Goal: Information Seeking & Learning: Understand process/instructions

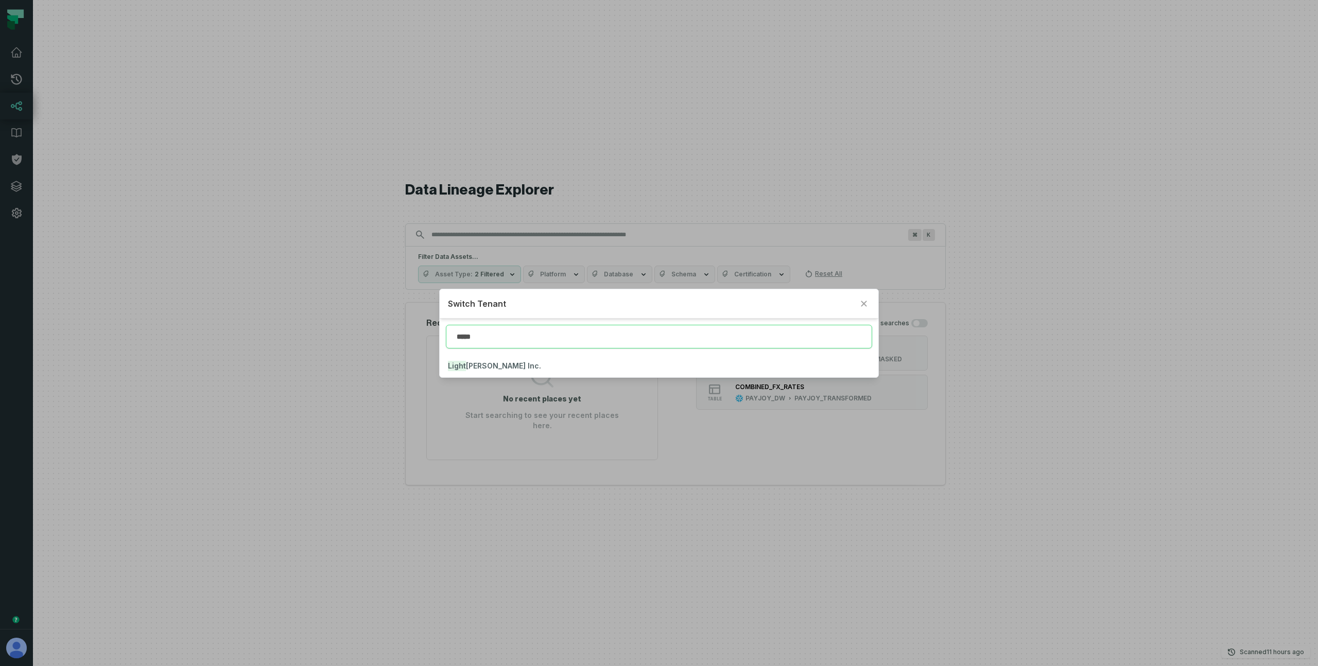
type input "*****"
click button "Light ricks Inc." at bounding box center [659, 366] width 438 height 23
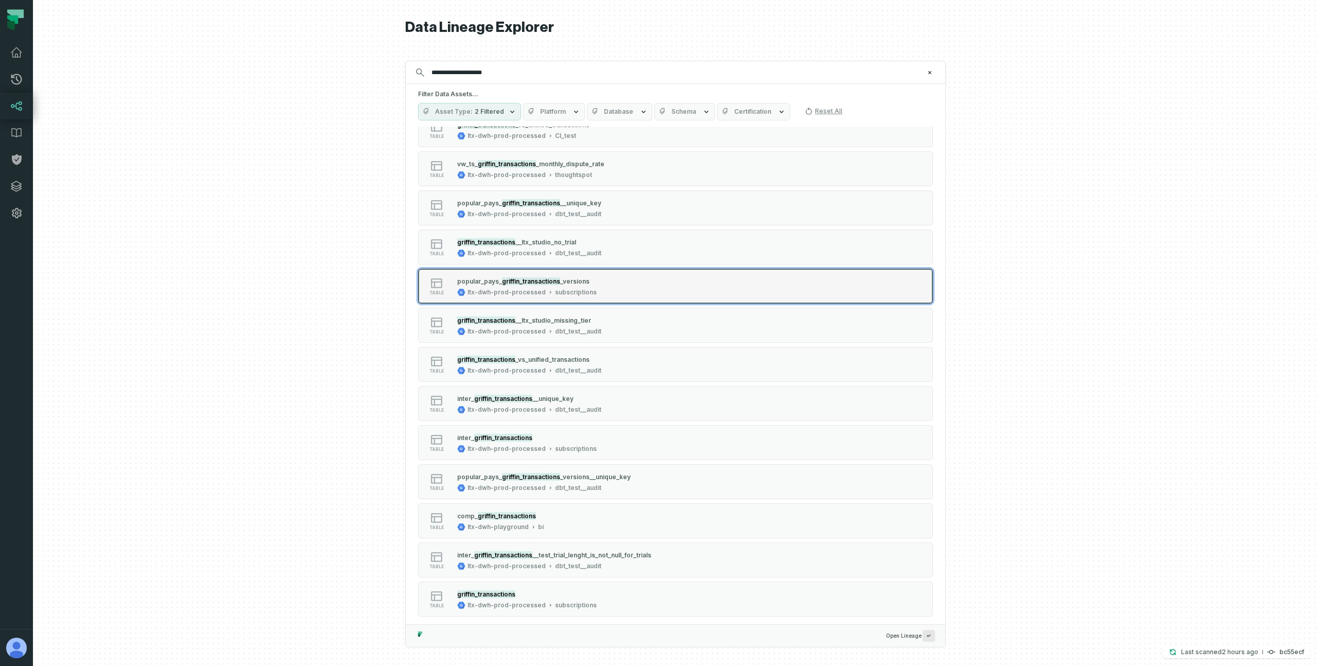
scroll to position [348, 0]
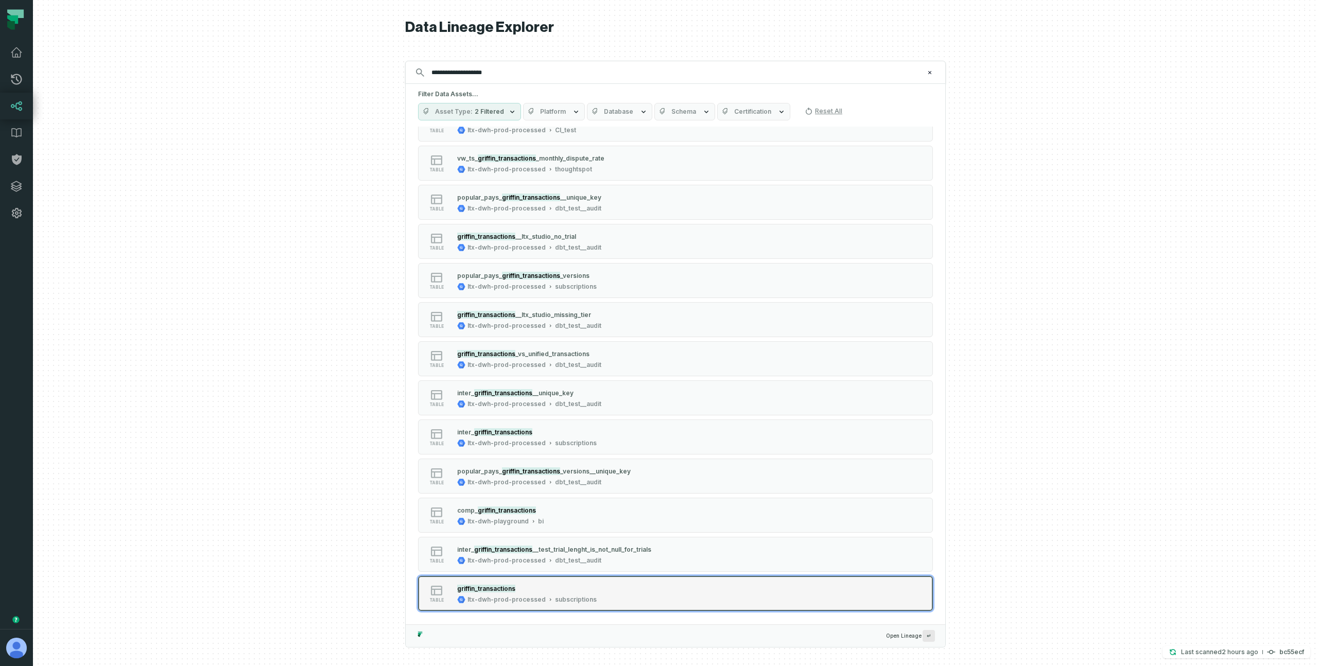
type input "**********"
click at [569, 588] on div "griffin_transactions" at bounding box center [527, 588] width 140 height 10
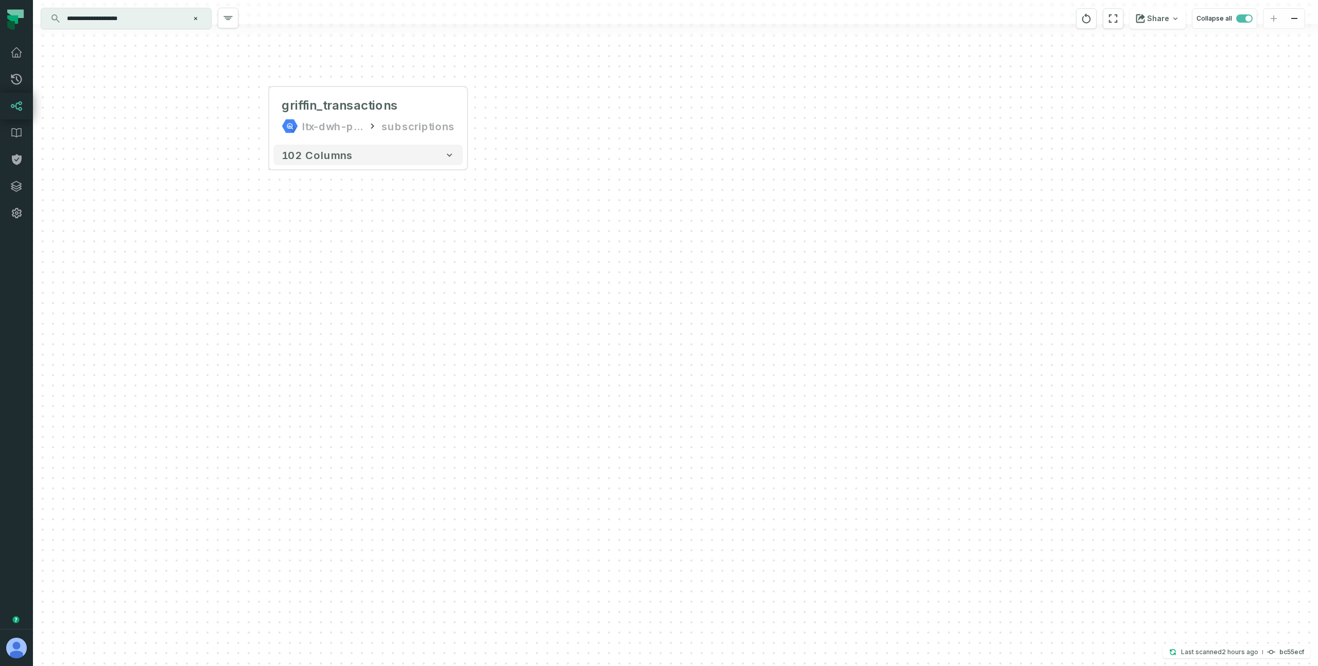
drag, startPoint x: 379, startPoint y: 341, endPoint x: 148, endPoint y: 242, distance: 250.7
click at [148, 242] on div "+ griffin_transactions ltx-dwh-prod-processed subscriptions + 102 columns" at bounding box center [675, 333] width 1285 height 666
click at [376, 159] on button "102 columns" at bounding box center [367, 155] width 189 height 21
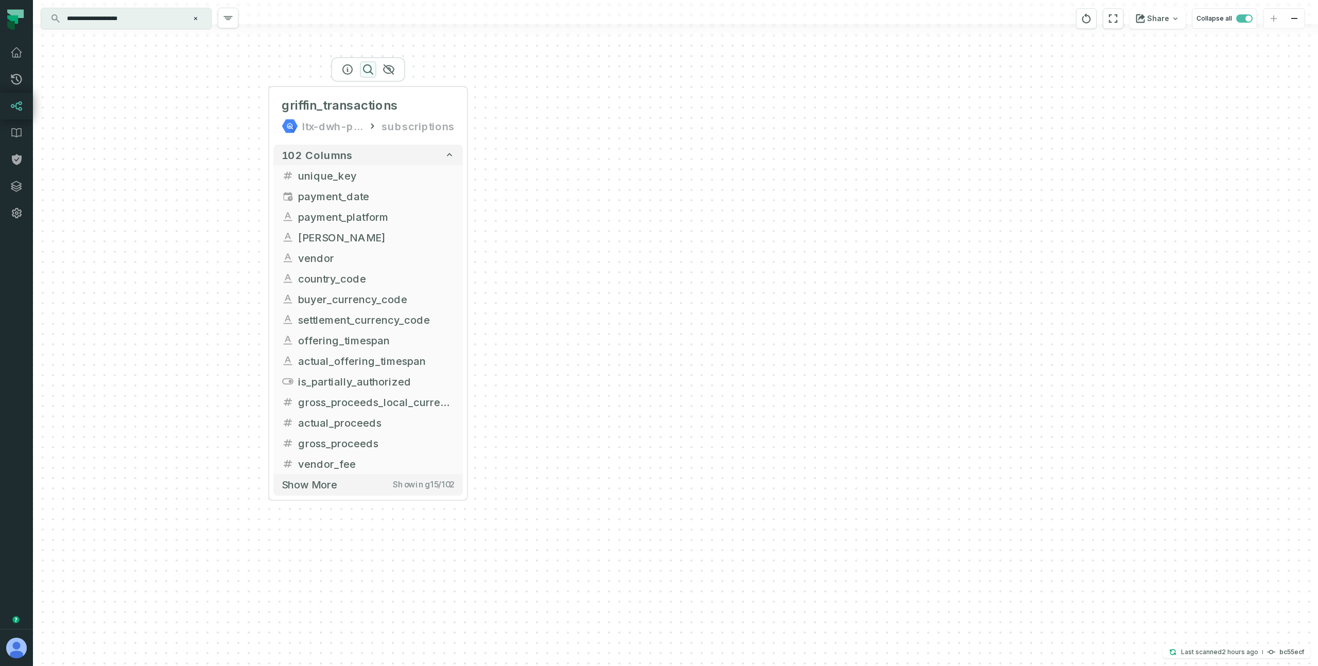
click at [367, 69] on icon "button" at bounding box center [368, 69] width 12 height 12
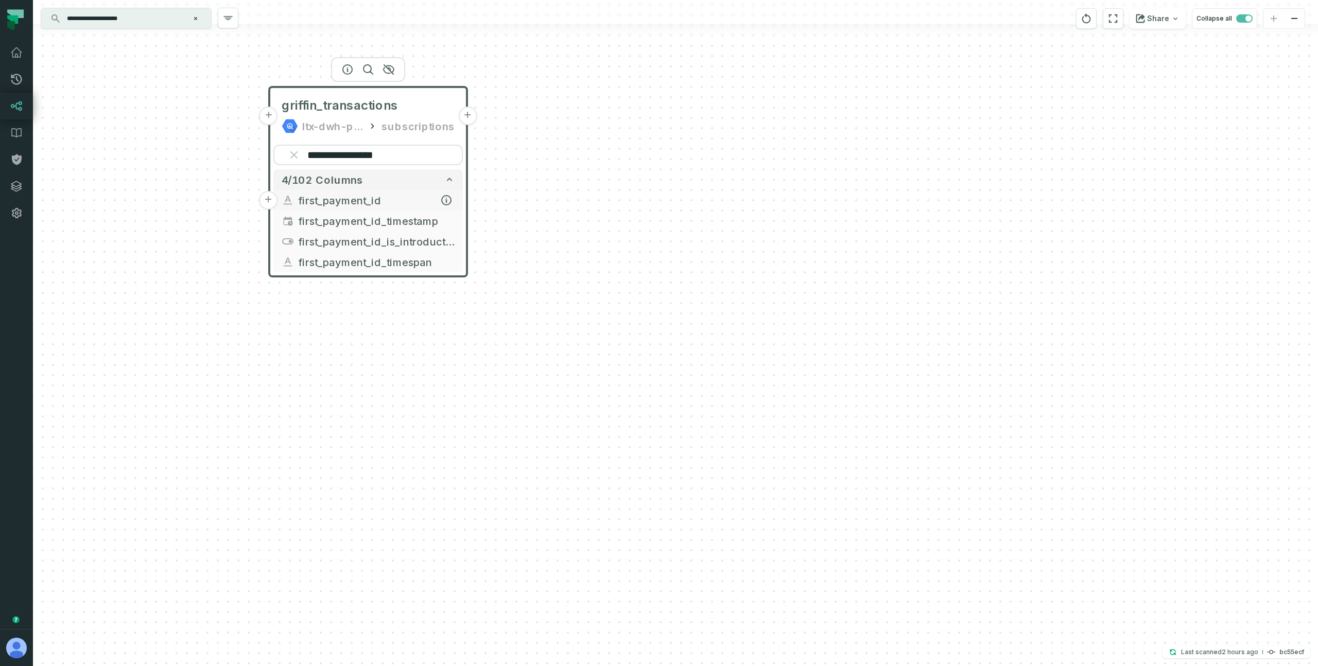
type input "**********"
click at [378, 199] on span "first_payment_id" at bounding box center [376, 200] width 156 height 15
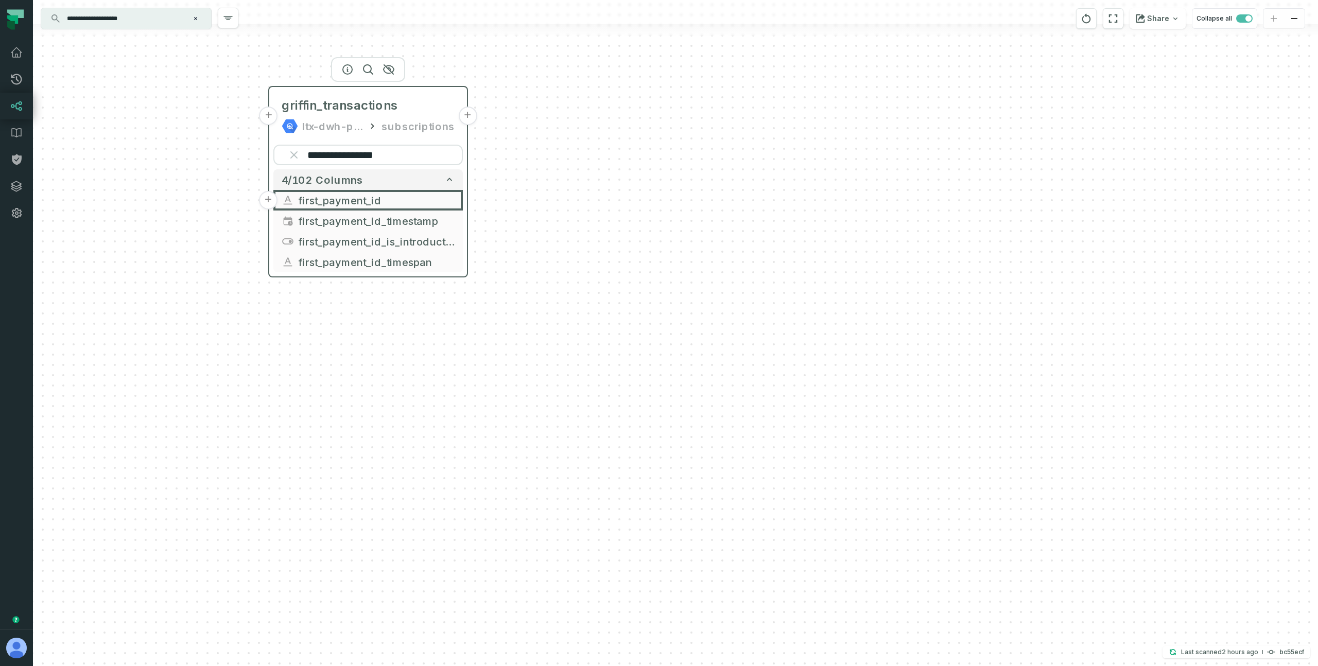
click at [467, 117] on button "+" at bounding box center [467, 116] width 19 height 19
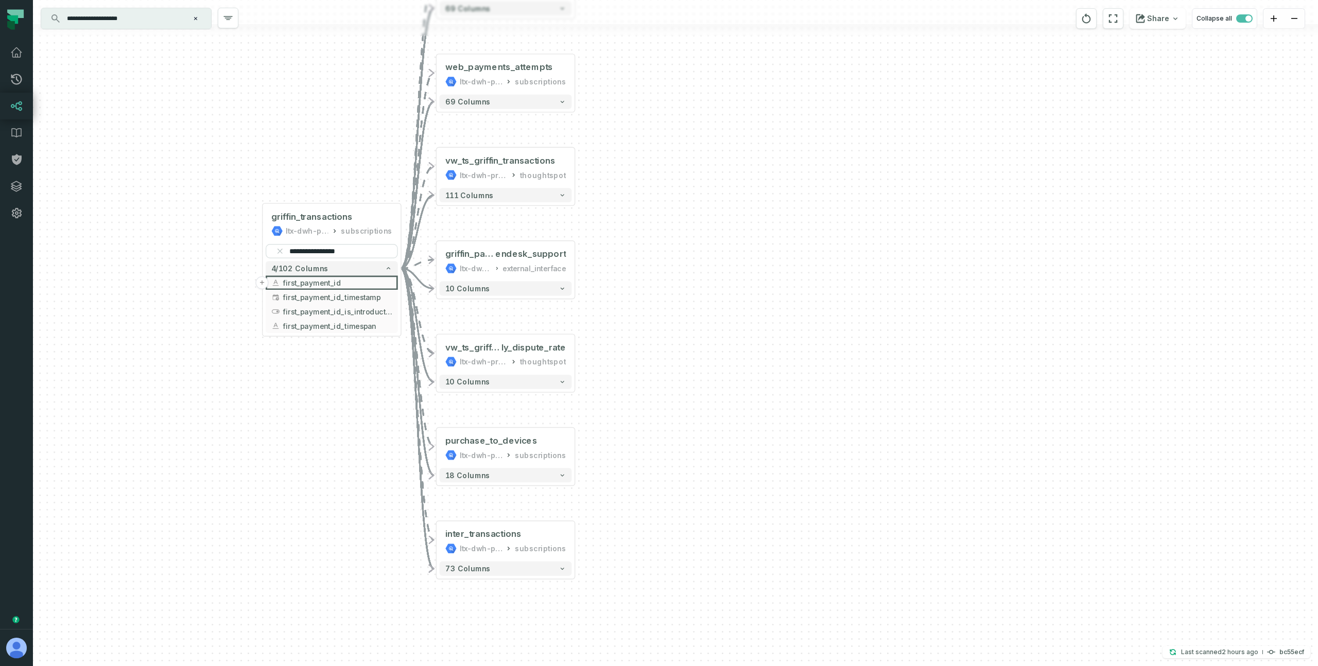
drag, startPoint x: 486, startPoint y: 216, endPoint x: 316, endPoint y: 91, distance: 211.8
click at [316, 91] on div "**********" at bounding box center [675, 333] width 1285 height 666
click at [342, 280] on span "first_payment_id" at bounding box center [336, 281] width 109 height 11
click at [384, 281] on icon "button" at bounding box center [385, 281] width 7 height 7
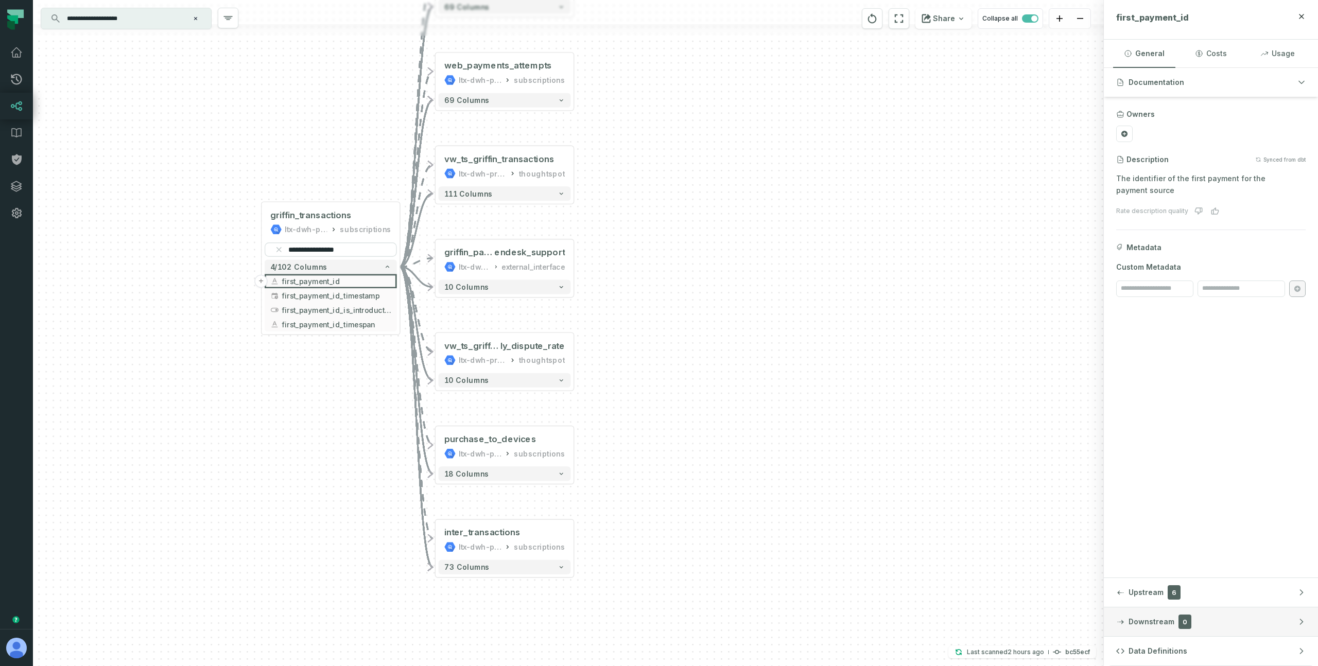
click at [1207, 619] on button "Downstream 0" at bounding box center [1211, 621] width 214 height 29
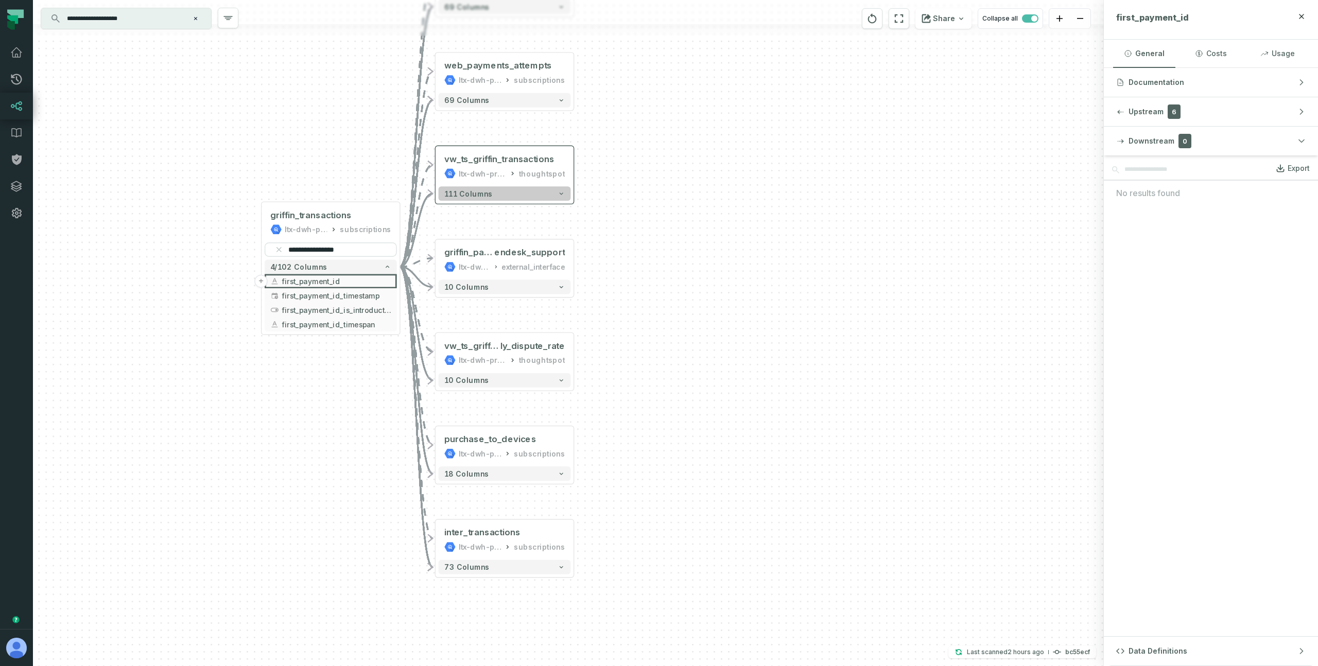
click at [549, 194] on button "111 columns" at bounding box center [505, 193] width 132 height 14
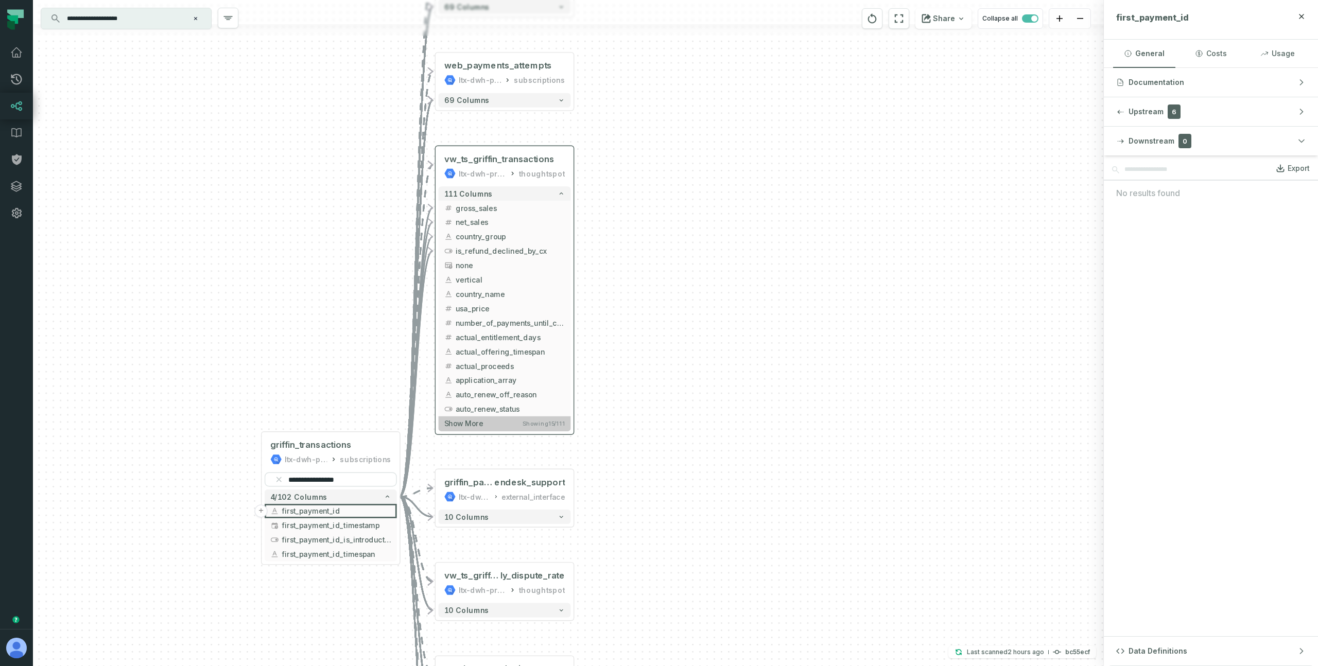
click at [501, 428] on button "Show more Showing 15 / 111" at bounding box center [505, 423] width 132 height 15
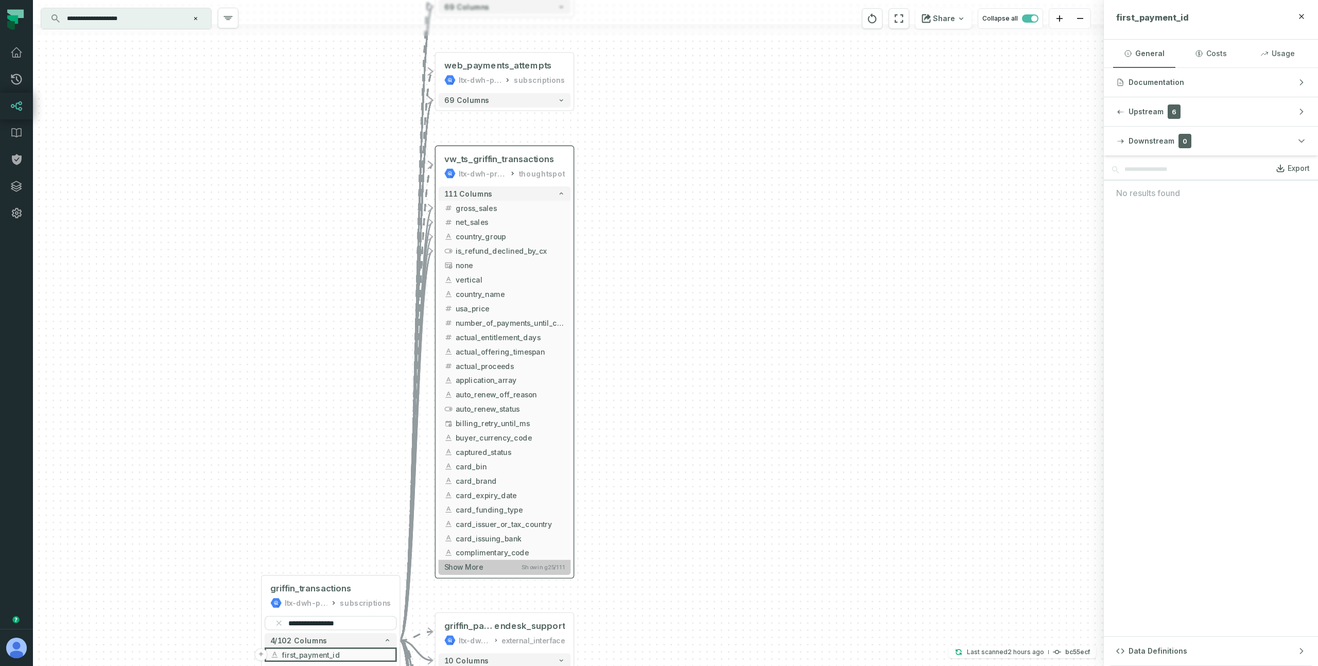
click at [489, 565] on button "Show more Showing 25 / 111" at bounding box center [505, 567] width 132 height 15
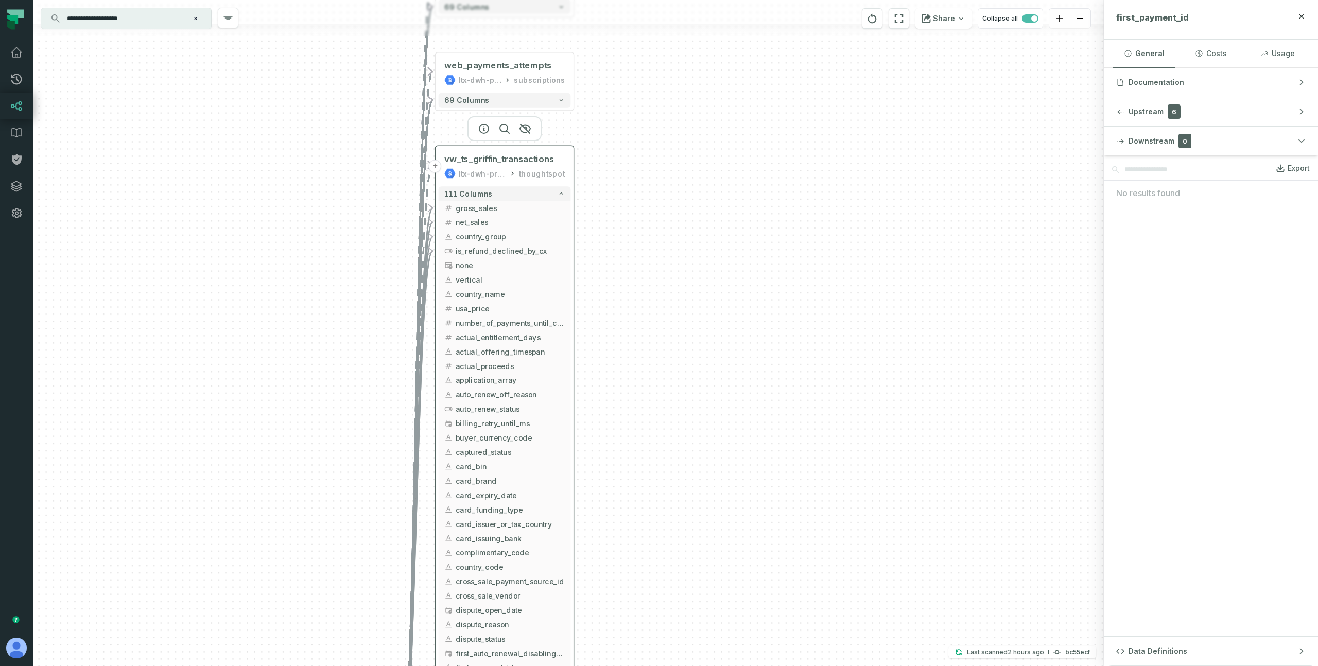
click at [477, 169] on div "ltx-dwh-prod-processed" at bounding box center [482, 173] width 47 height 11
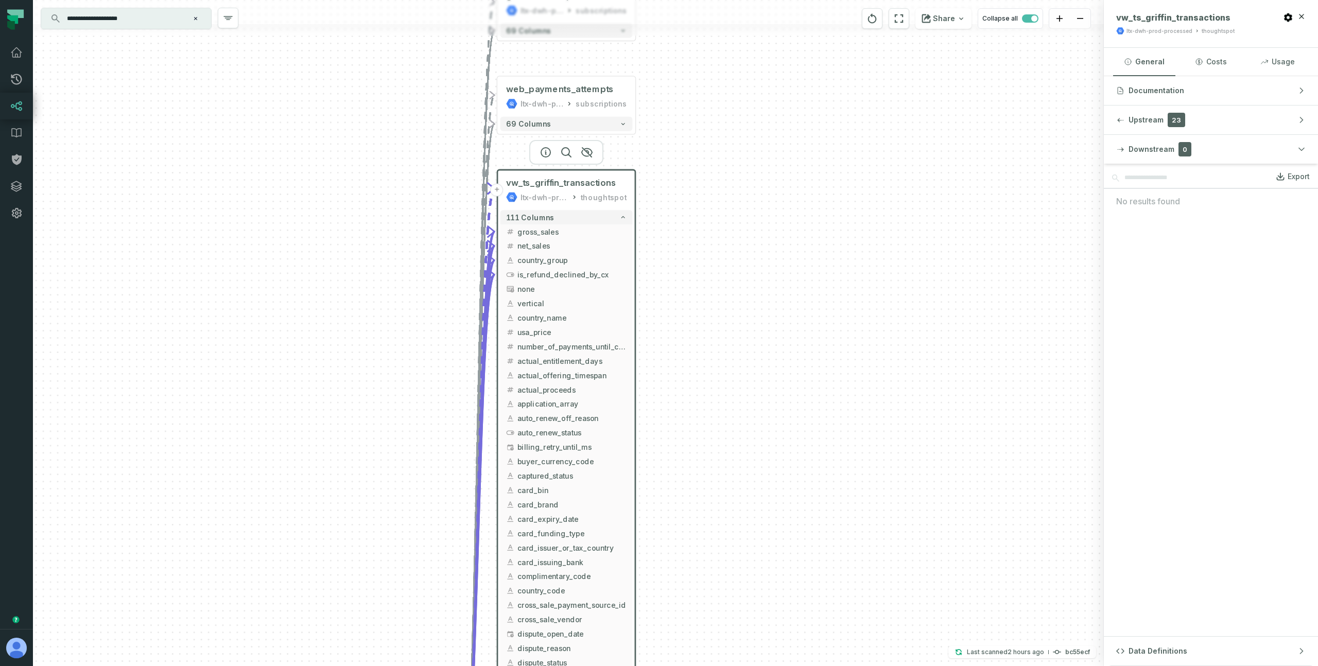
drag, startPoint x: 656, startPoint y: 404, endPoint x: 714, endPoint y: 453, distance: 76.3
click at [714, 453] on div "- griffin_subscriptions ltx-dwh-prod-processed subscriptions + 69 columns + web…" at bounding box center [568, 333] width 1071 height 666
click at [595, 184] on span "vw_ts_griffin_transactions" at bounding box center [562, 185] width 110 height 11
click at [558, 233] on span "gross_sales" at bounding box center [572, 235] width 109 height 11
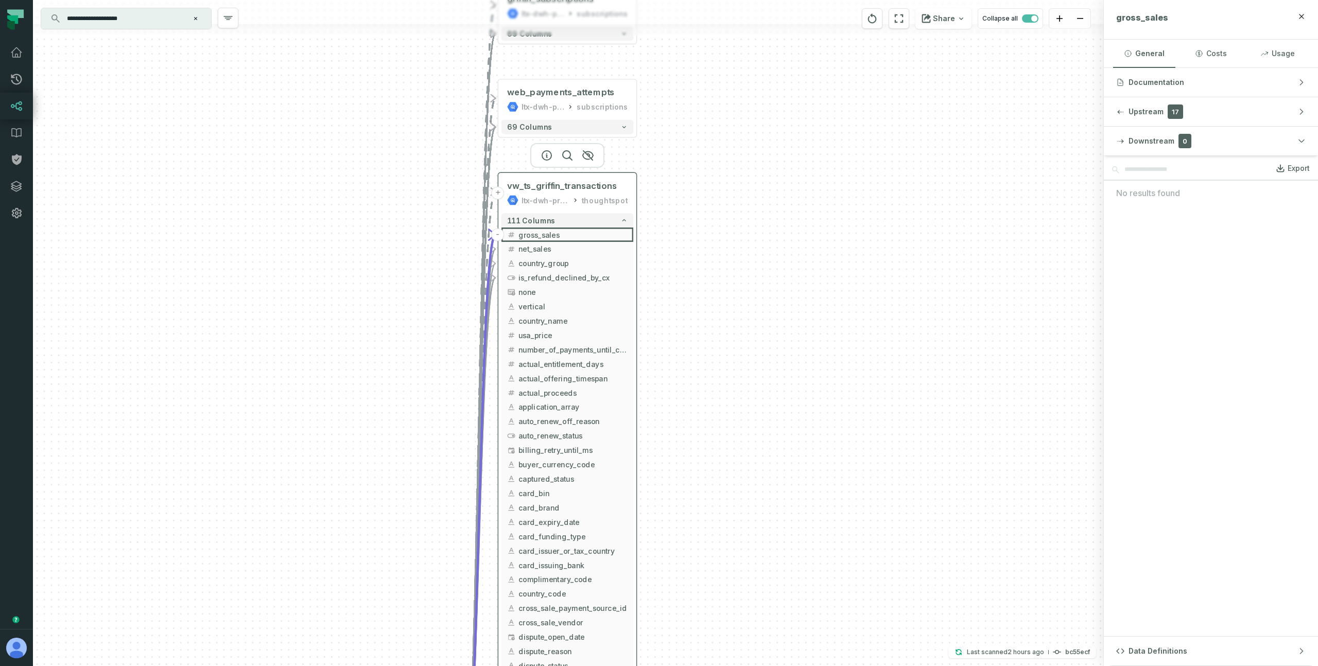
click at [554, 194] on div "vw_ts_griffin_transactions ltx-dwh-prod-processed thoughtspot" at bounding box center [567, 193] width 132 height 34
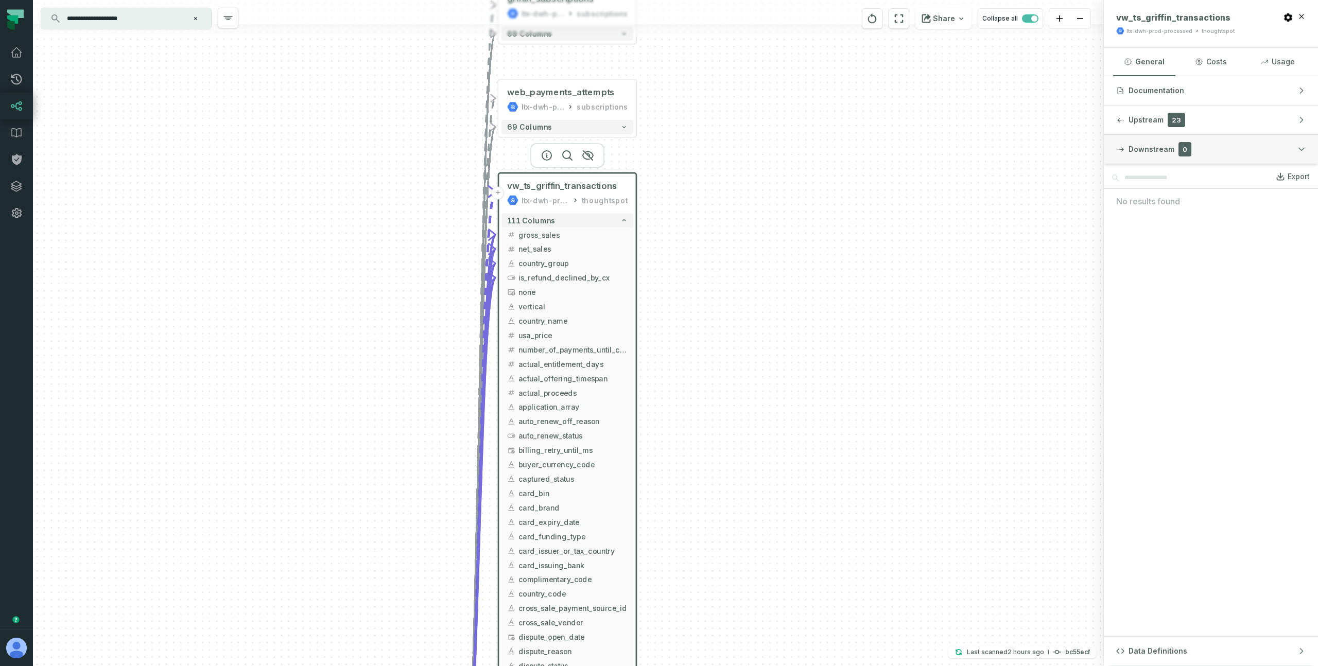
click at [1240, 148] on button "Downstream 0" at bounding box center [1211, 149] width 214 height 29
click at [1220, 172] on button "Data Definitions" at bounding box center [1211, 178] width 214 height 29
click at [1257, 242] on span "Updated [DATE] 10:05:15 AM" at bounding box center [1261, 240] width 63 height 8
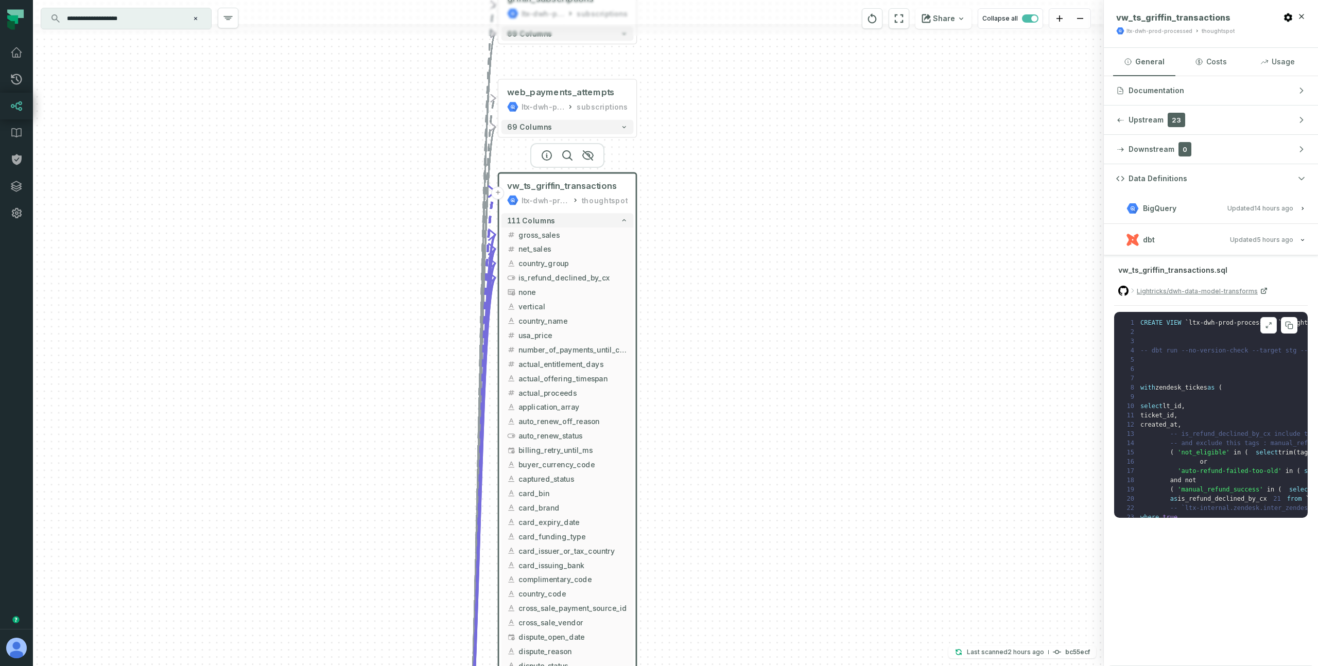
click at [1267, 323] on icon at bounding box center [1268, 325] width 7 height 8
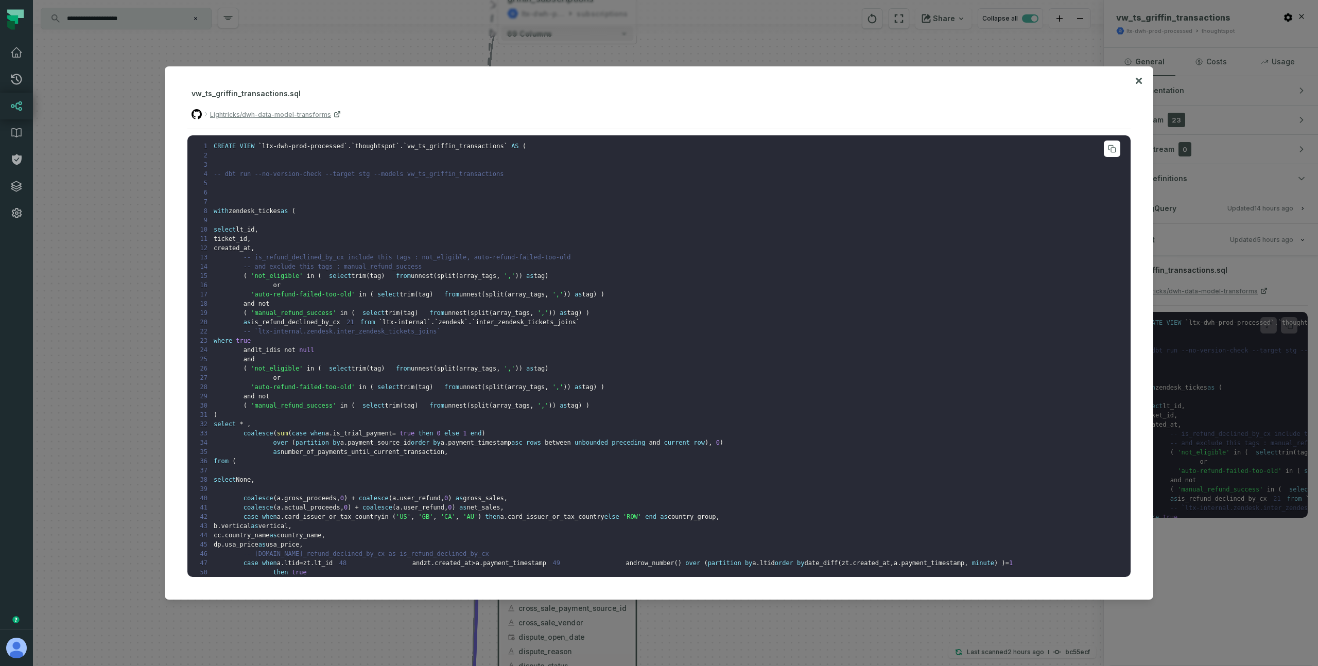
click at [537, 304] on pre "1 CREATE VIEW ` ltx-dwh-prod-processed ` . ` thoughtspot ` . ` vw_ts_griffin_tr…" at bounding box center [658, 355] width 943 height 441
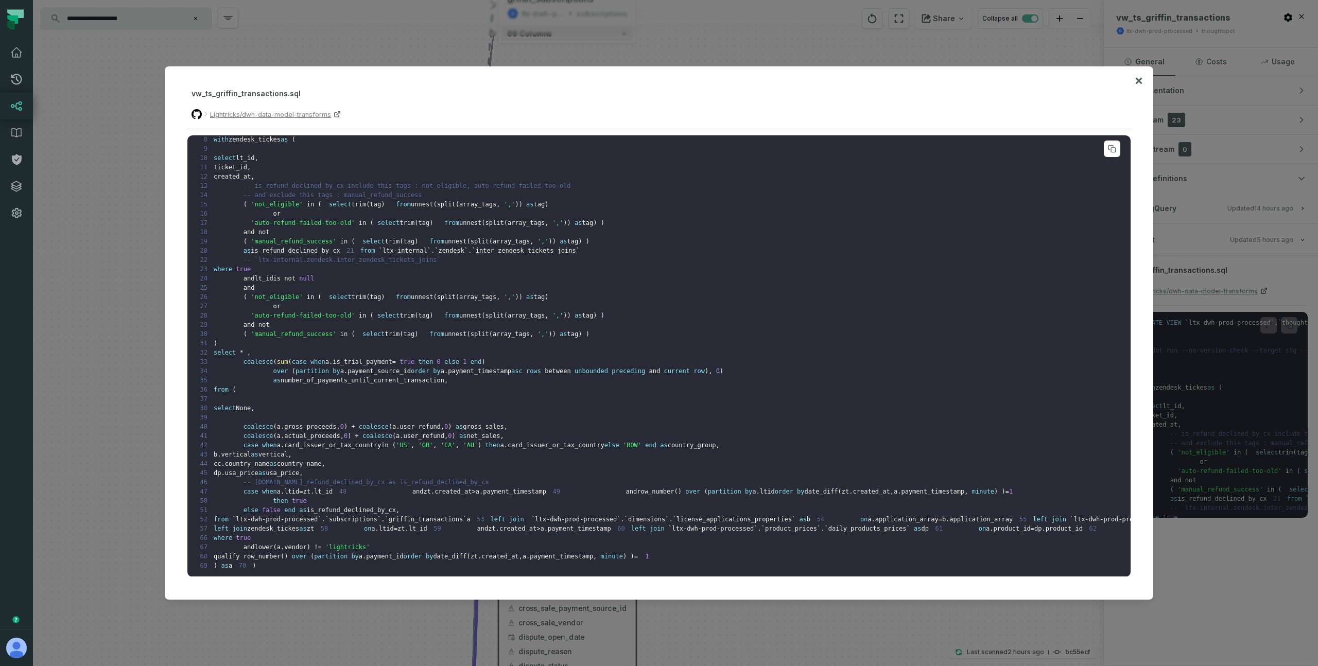
scroll to position [0, 0]
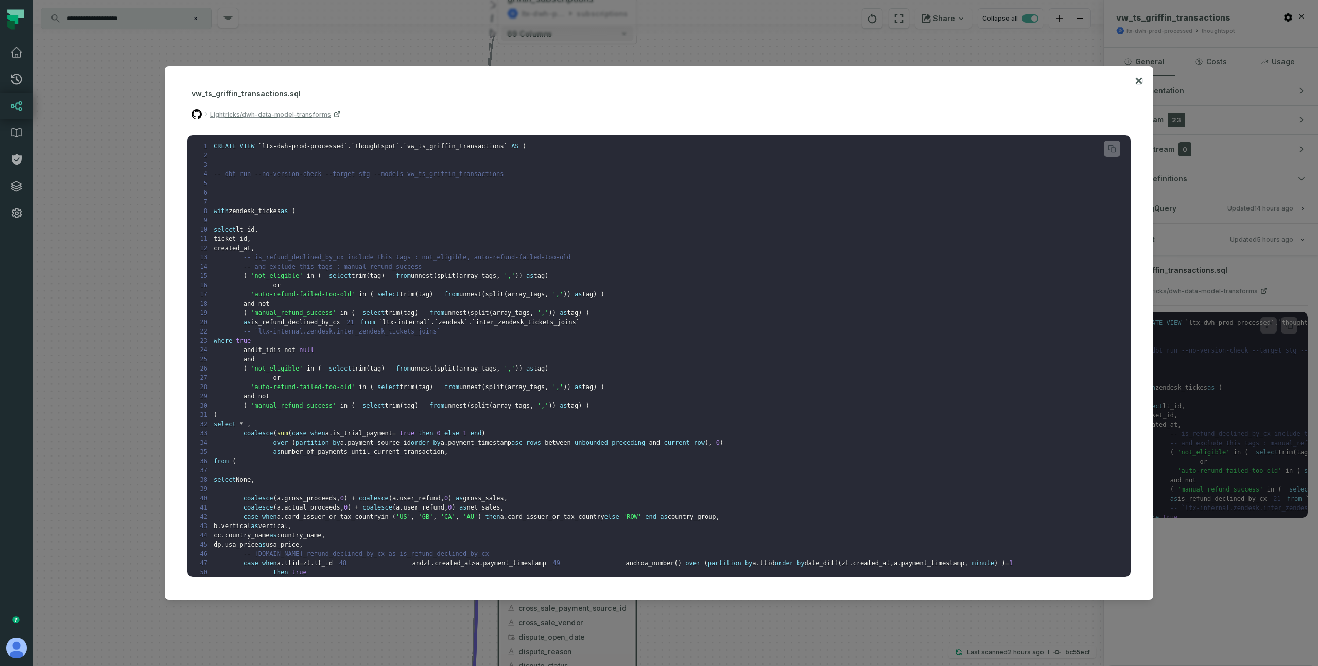
click at [1138, 80] on icon at bounding box center [1139, 81] width 6 height 6
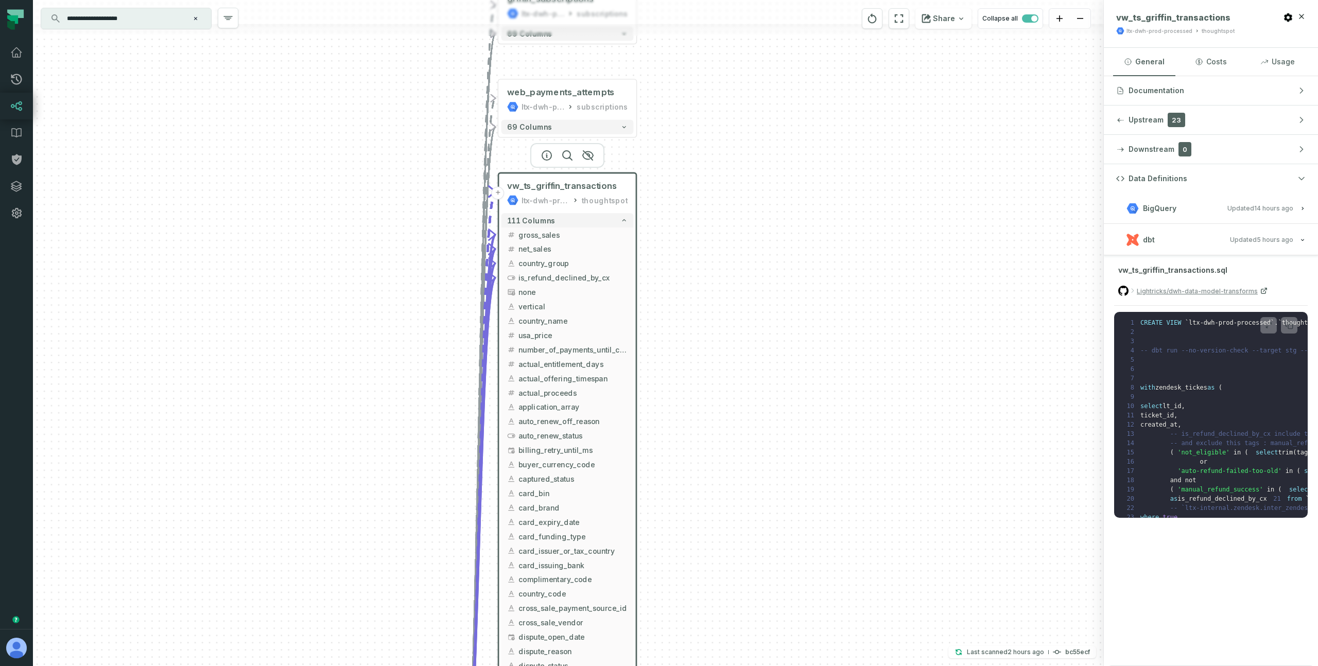
click at [1213, 213] on button "BigQuery Updated [DATE] 1:03:36 AM" at bounding box center [1210, 208] width 189 height 14
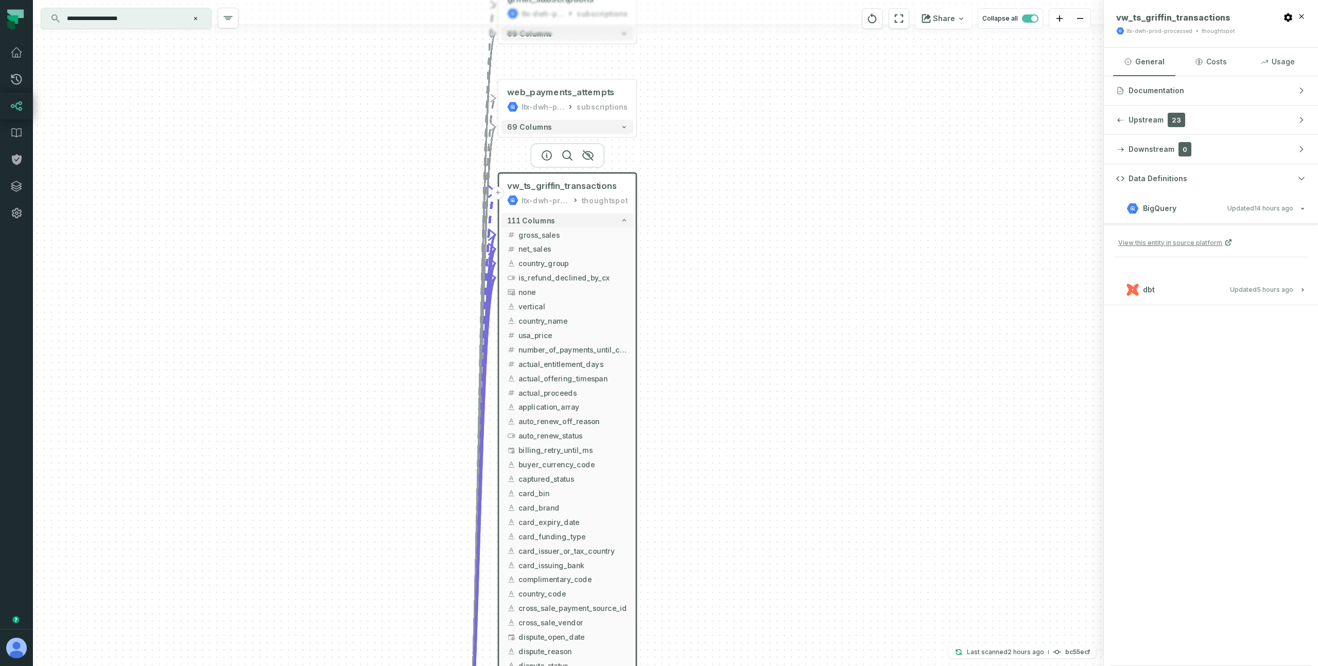
click at [1263, 283] on button "dbt Updated [DATE] 10:05:15 AM" at bounding box center [1210, 290] width 189 height 14
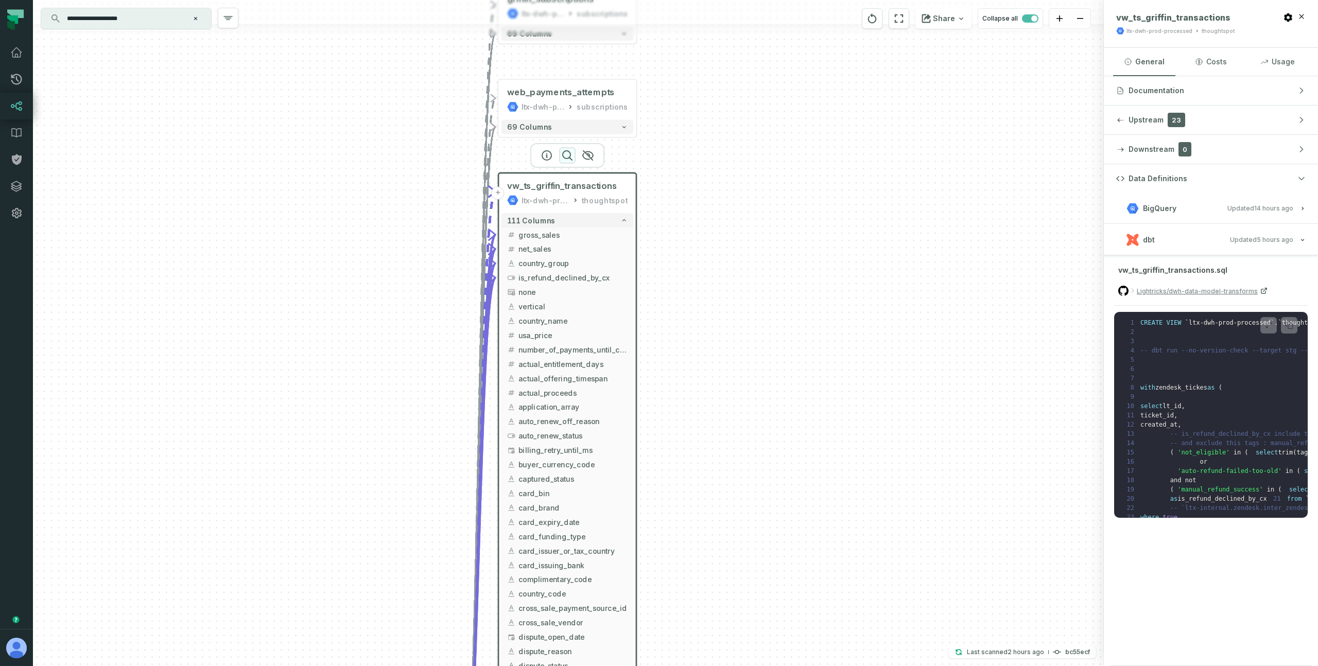
click at [565, 156] on icon "button" at bounding box center [567, 155] width 12 height 12
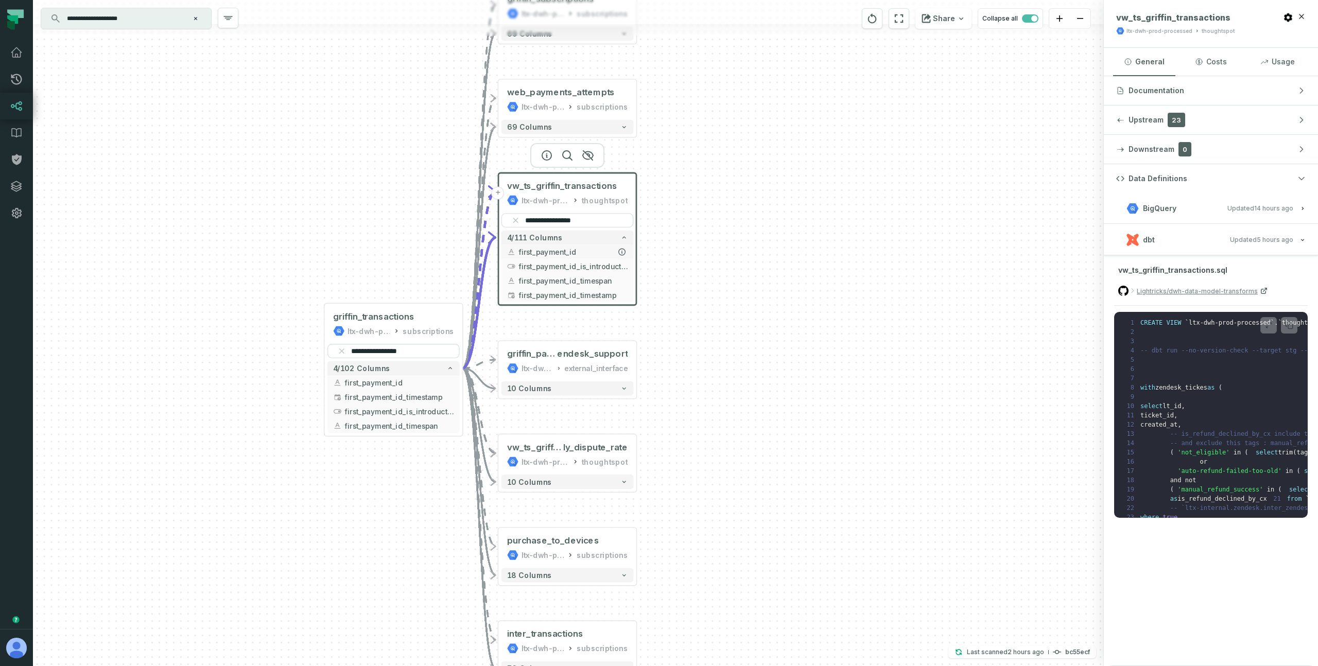
click at [555, 250] on span "first_payment_id" at bounding box center [572, 252] width 109 height 11
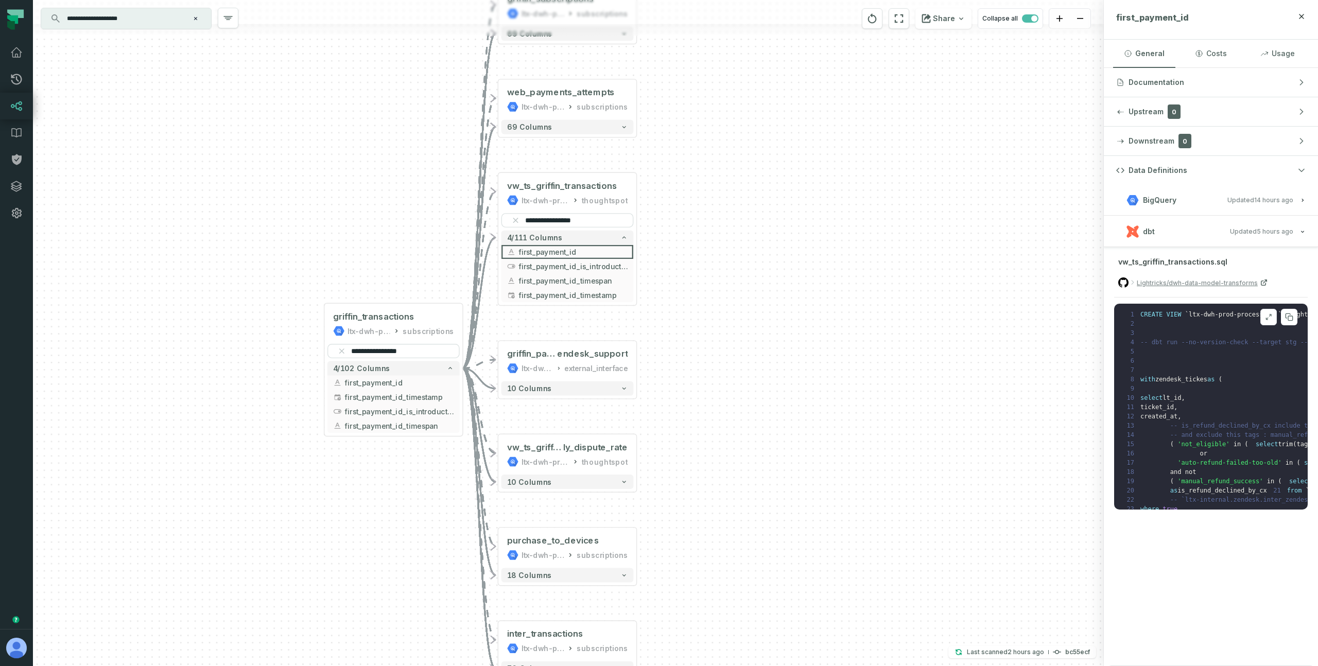
click at [1265, 315] on icon at bounding box center [1268, 317] width 7 height 8
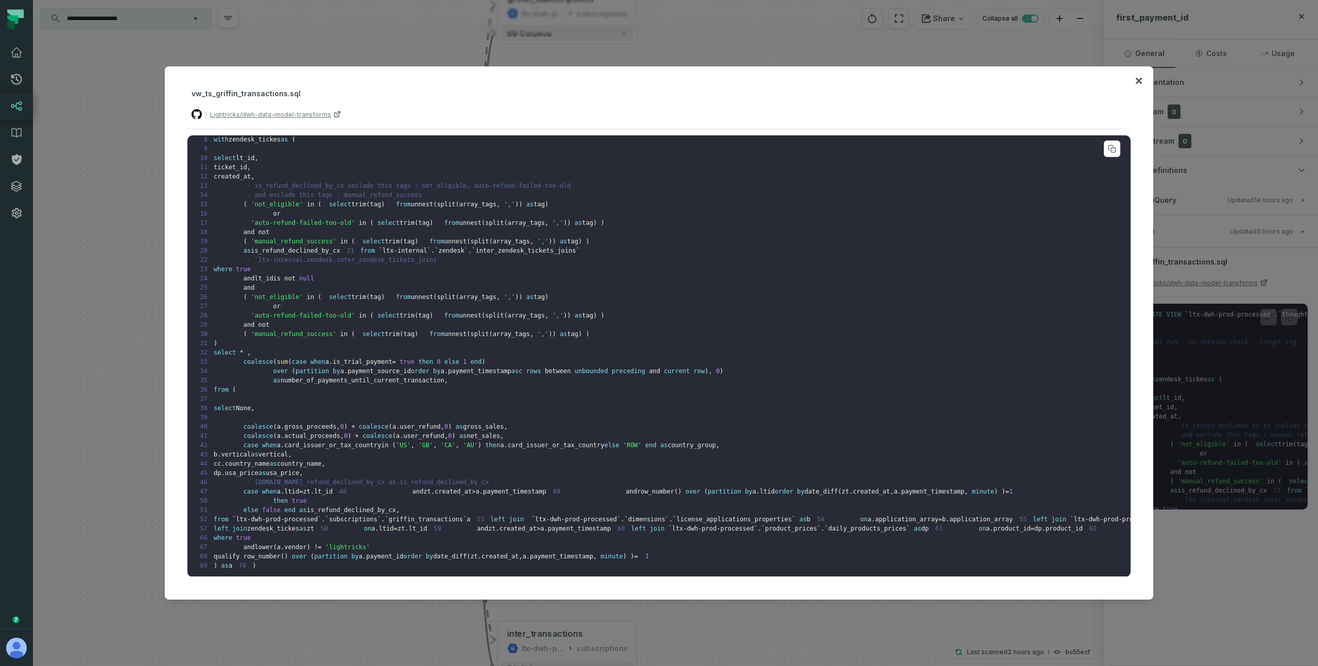
scroll to position [220, 0]
click at [437, 516] on span "griffin_transactions" at bounding box center [426, 519] width 75 height 7
click at [306, 442] on span "card_issuer_or_tax_country" at bounding box center [332, 445] width 97 height 7
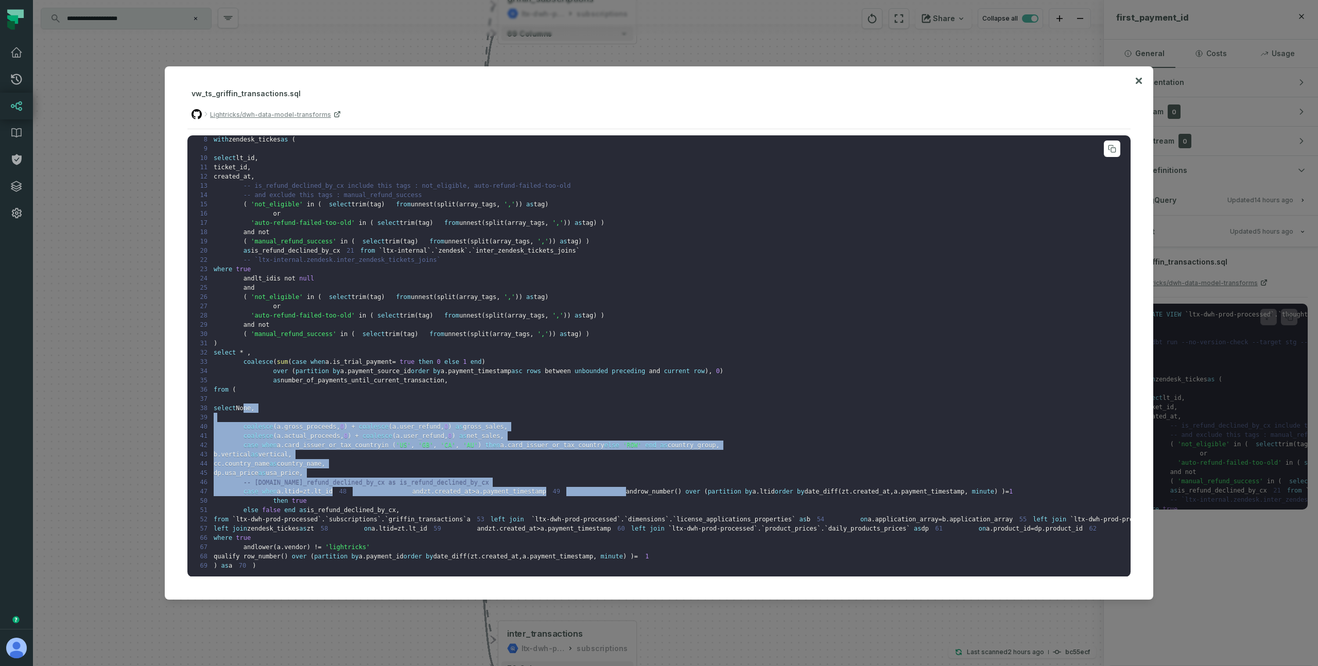
drag, startPoint x: 244, startPoint y: 268, endPoint x: 272, endPoint y: 375, distance: 110.1
click at [272, 375] on code "1 CREATE VIEW ` ltx-dwh-prod-processed ` . ` thoughtspot ` . ` vw_ts_griffin_tr…" at bounding box center [874, 320] width 1360 height 498
click at [277, 488] on span "a" at bounding box center [279, 491] width 4 height 7
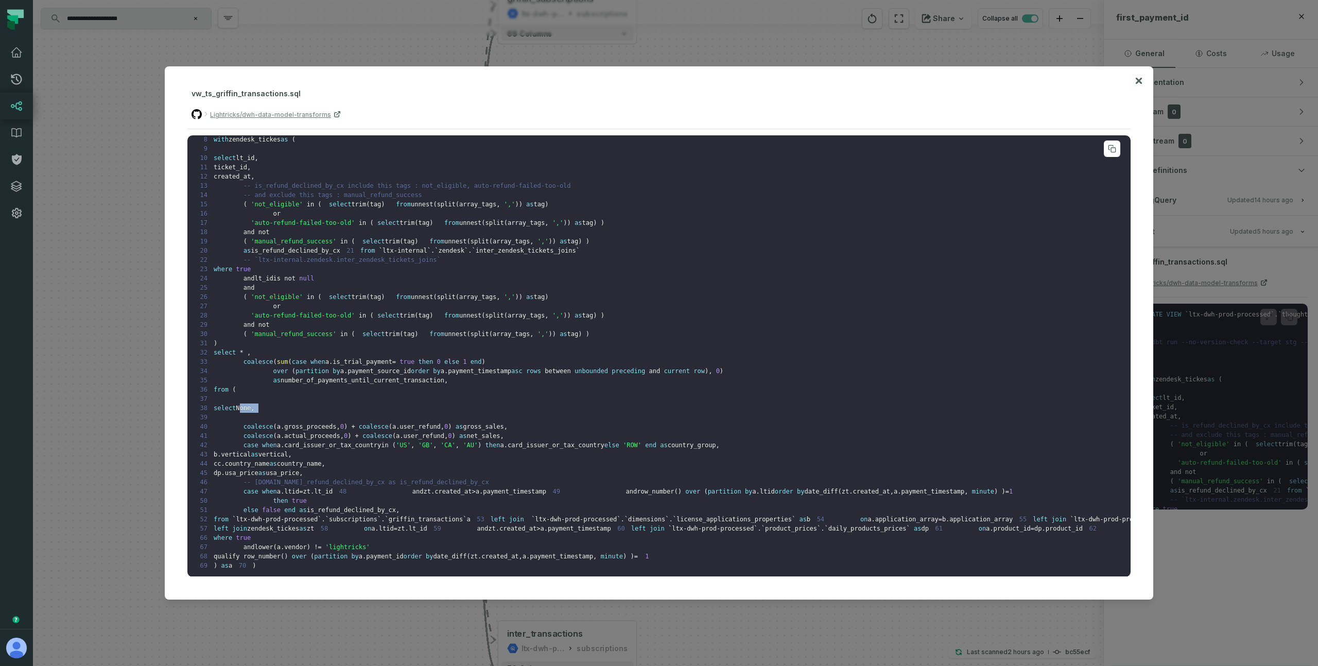
drag, startPoint x: 241, startPoint y: 270, endPoint x: 270, endPoint y: 278, distance: 30.1
click at [270, 278] on pre "1 CREATE VIEW ` ltx-dwh-prod-processed ` . ` thoughtspot ` . ` vw_ts_griffin_tr…" at bounding box center [658, 355] width 943 height 441
click at [1137, 78] on icon at bounding box center [1138, 81] width 7 height 12
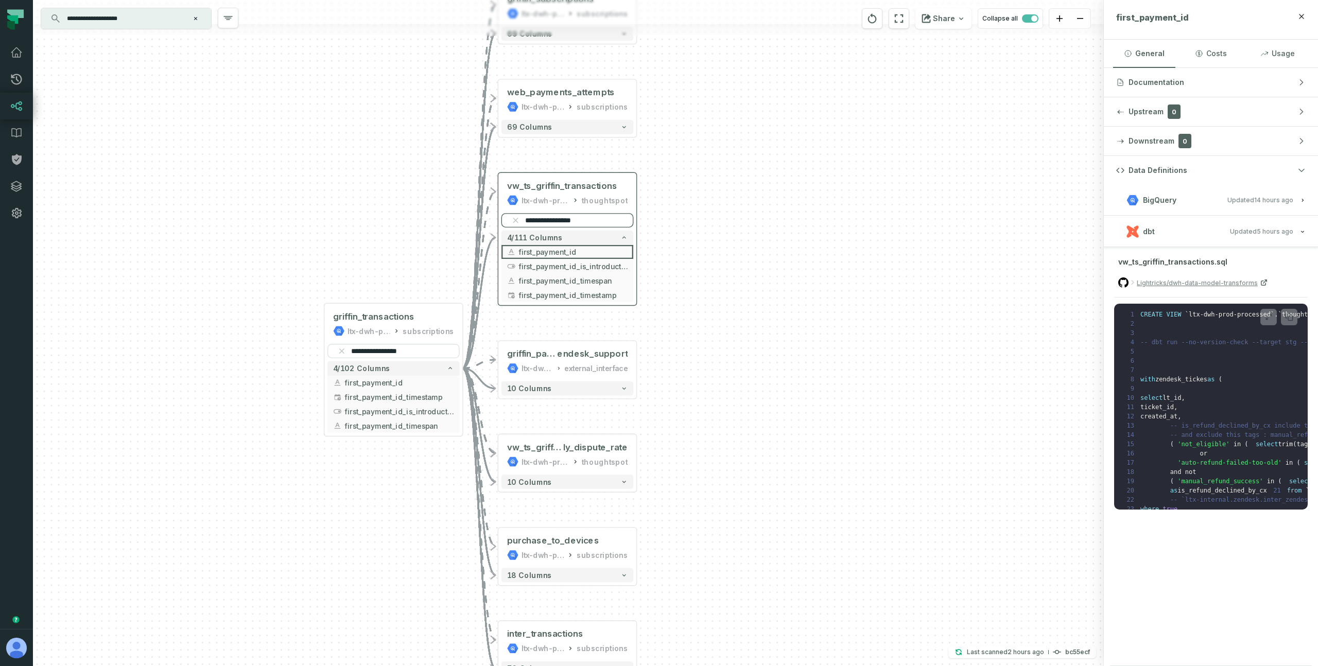
click at [566, 220] on input "**********" at bounding box center [567, 220] width 132 height 14
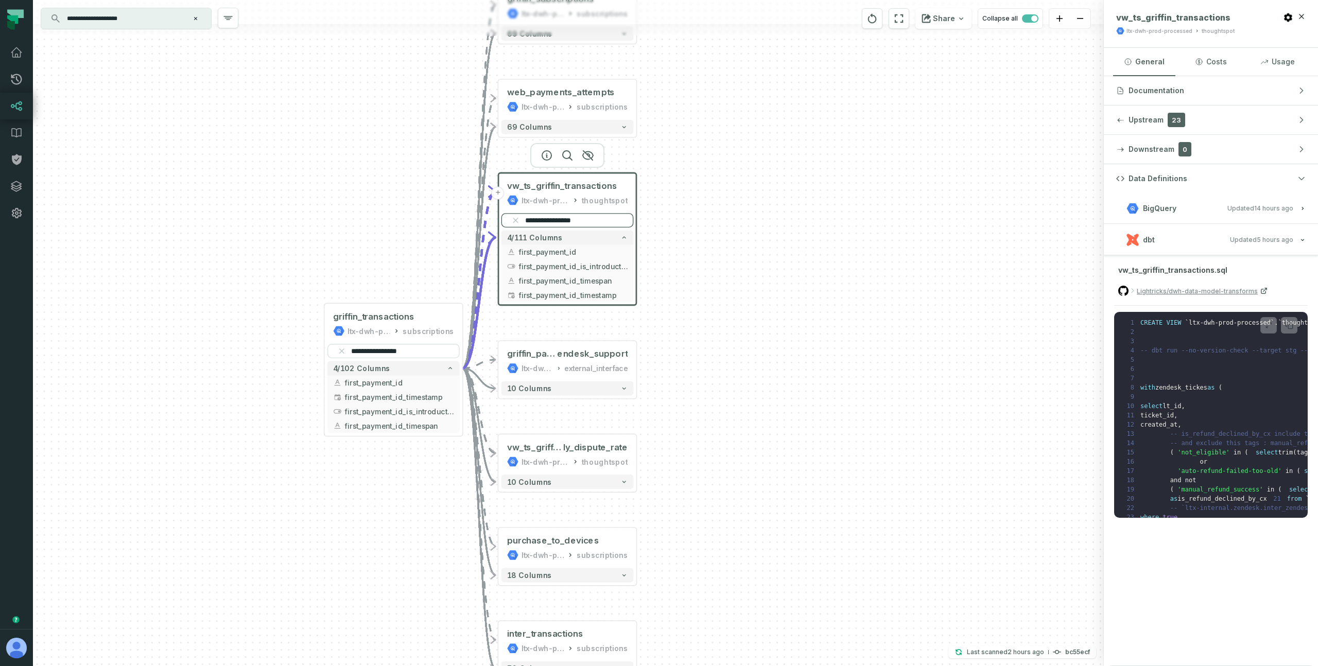
click at [566, 220] on input "**********" at bounding box center [567, 220] width 132 height 14
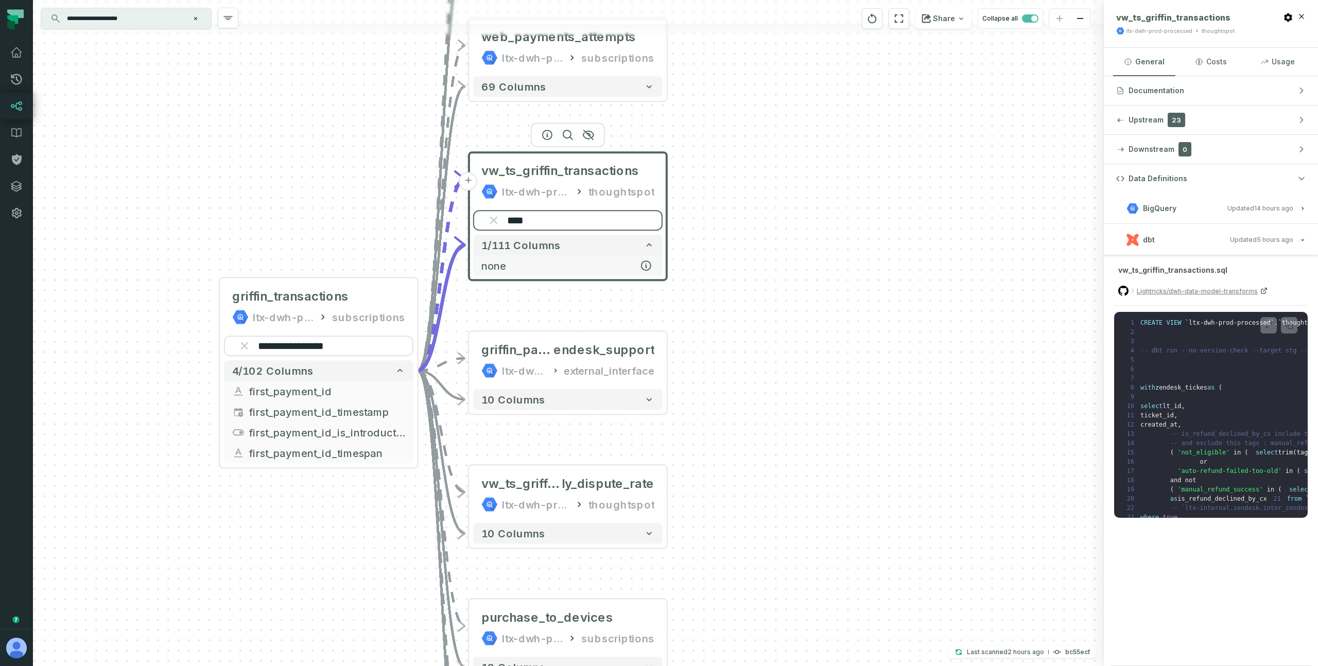
type input "****"
click at [548, 258] on span "none" at bounding box center [567, 265] width 173 height 15
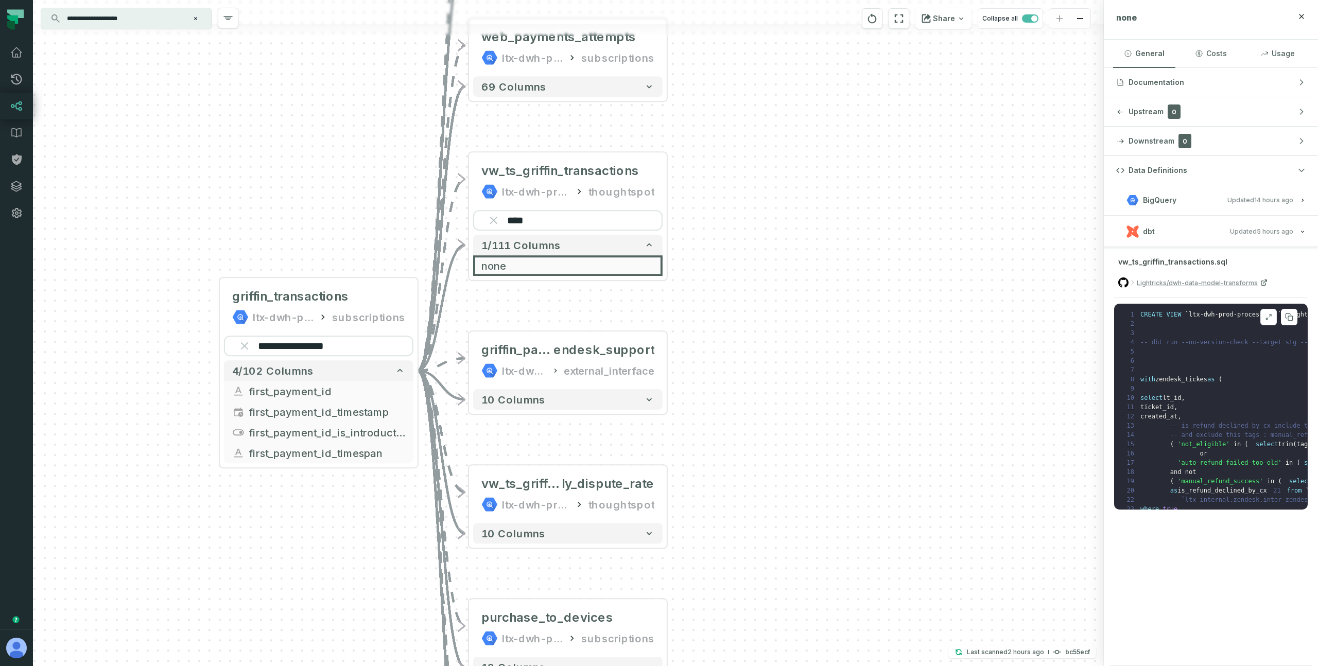
click at [1267, 318] on icon at bounding box center [1267, 319] width 2 height 2
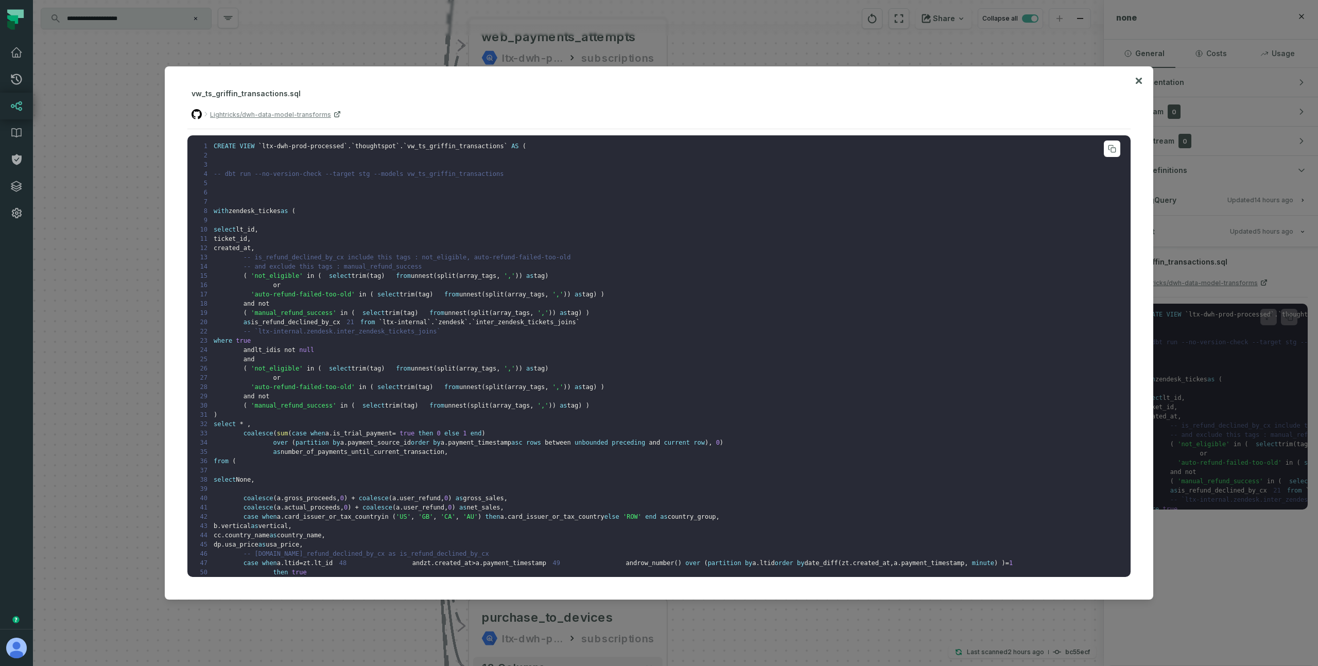
click at [436, 145] on span "vw_ts_griffin_transactions" at bounding box center [455, 146] width 97 height 7
copy span "vw_ts_griffin_transactions"
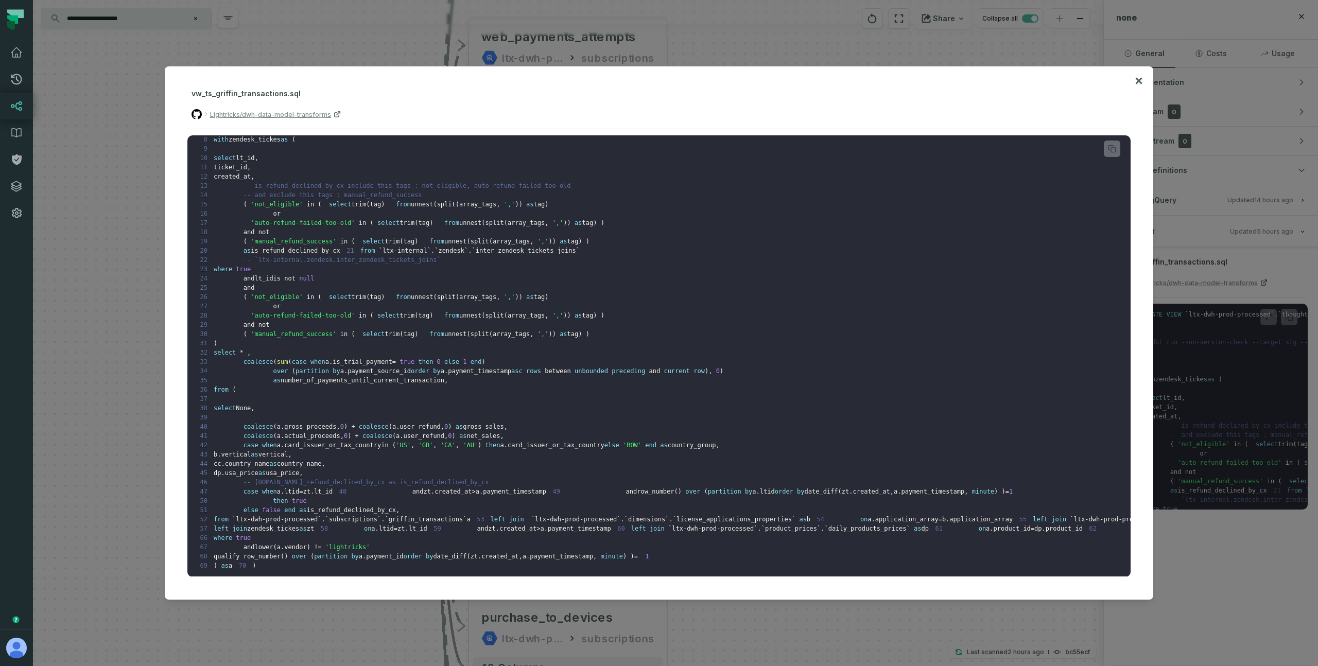
click at [1135, 81] on icon at bounding box center [1138, 81] width 7 height 12
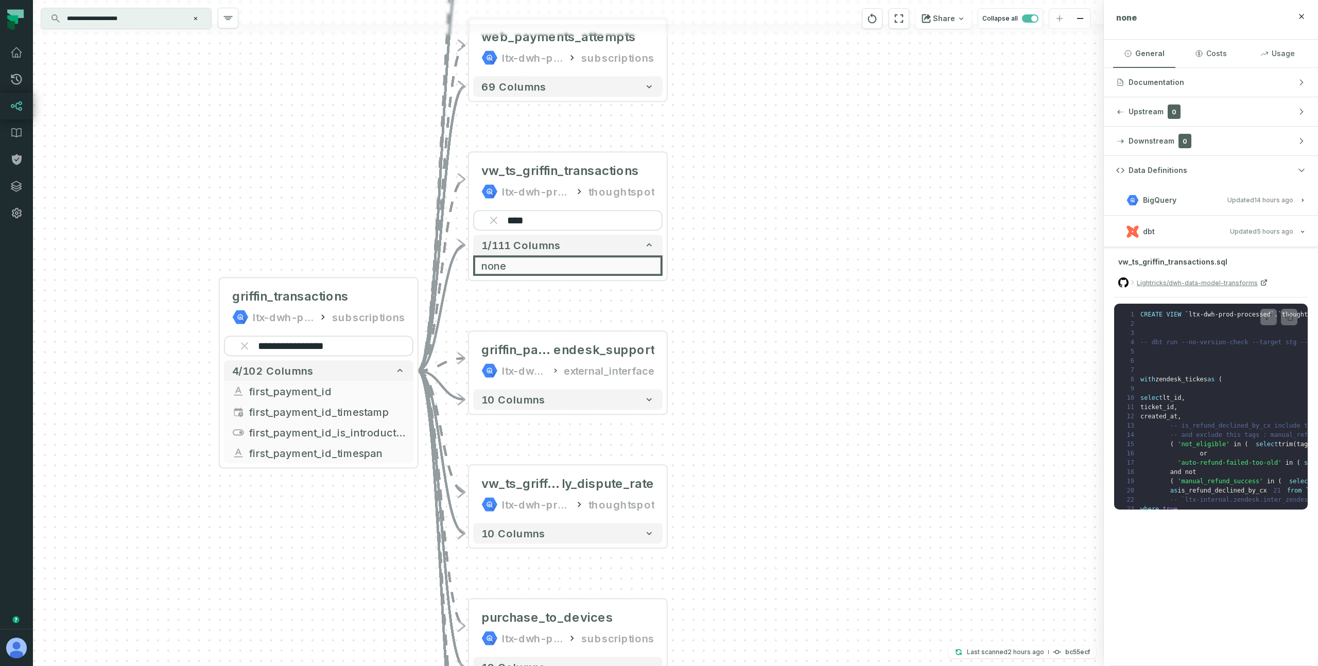
click at [868, 177] on div "**********" at bounding box center [568, 333] width 1071 height 666
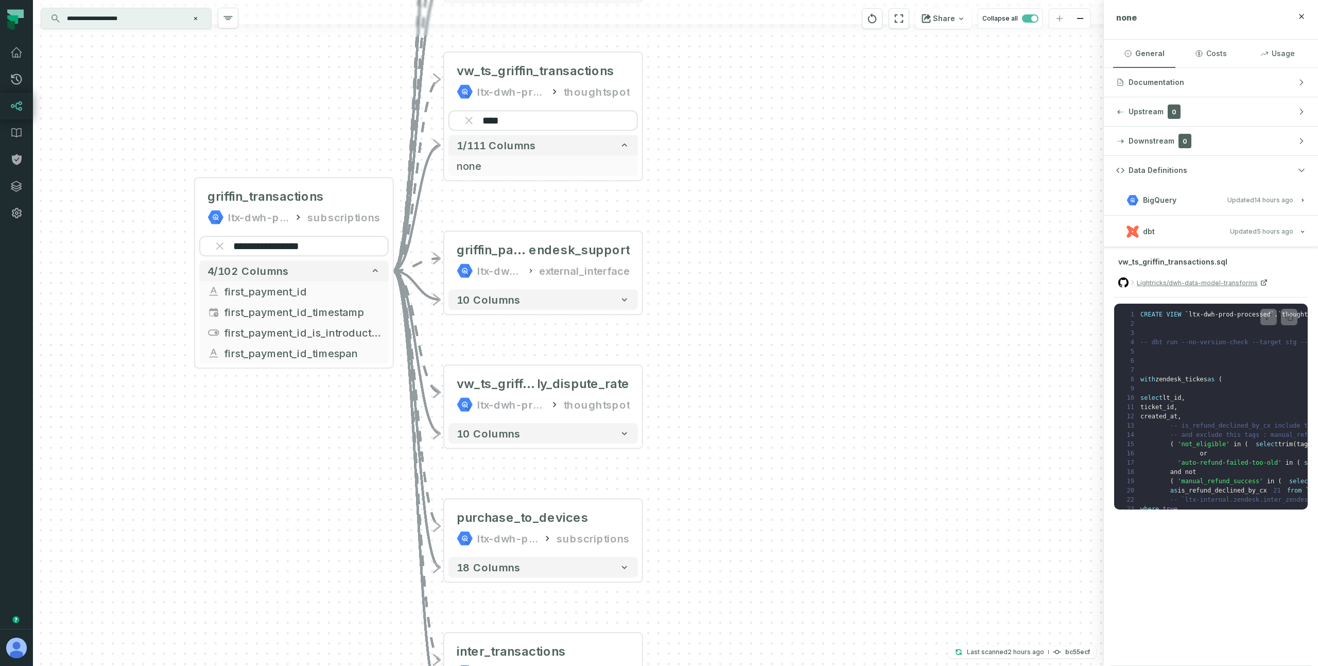
drag, startPoint x: 300, startPoint y: 214, endPoint x: 276, endPoint y: 117, distance: 99.8
click at [276, 117] on div "**********" at bounding box center [568, 333] width 1071 height 666
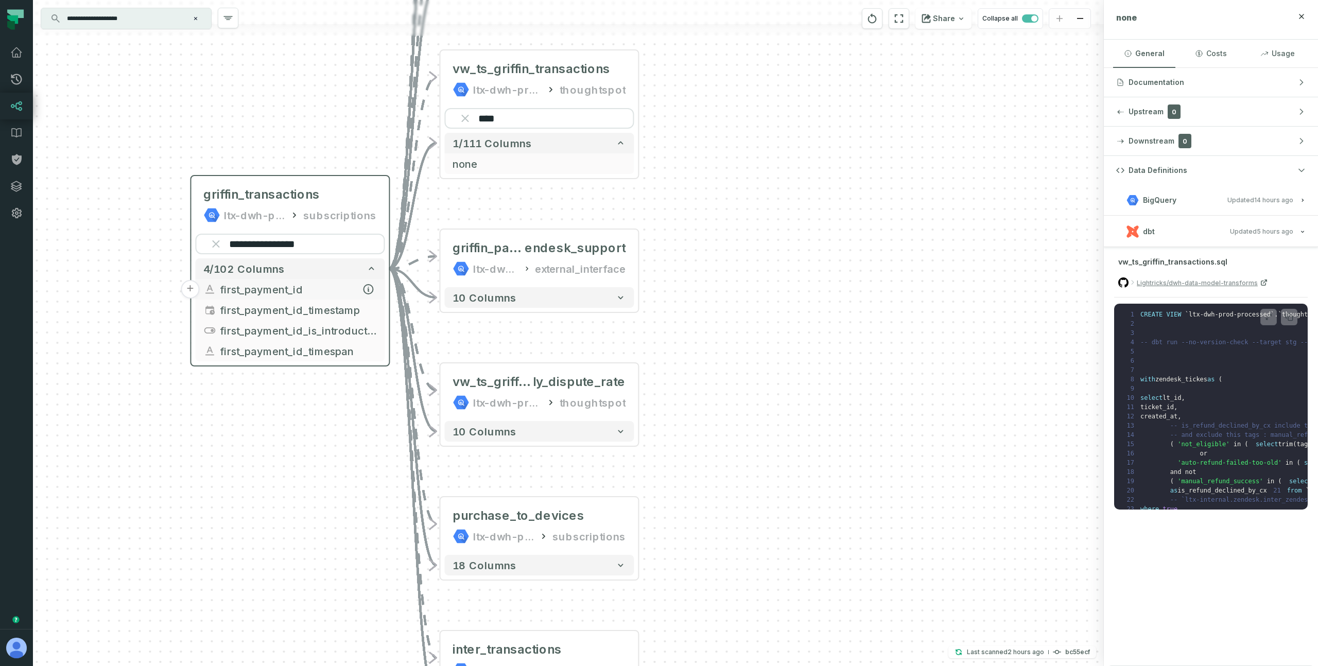
click at [273, 290] on span "first_payment_id" at bounding box center [298, 289] width 156 height 15
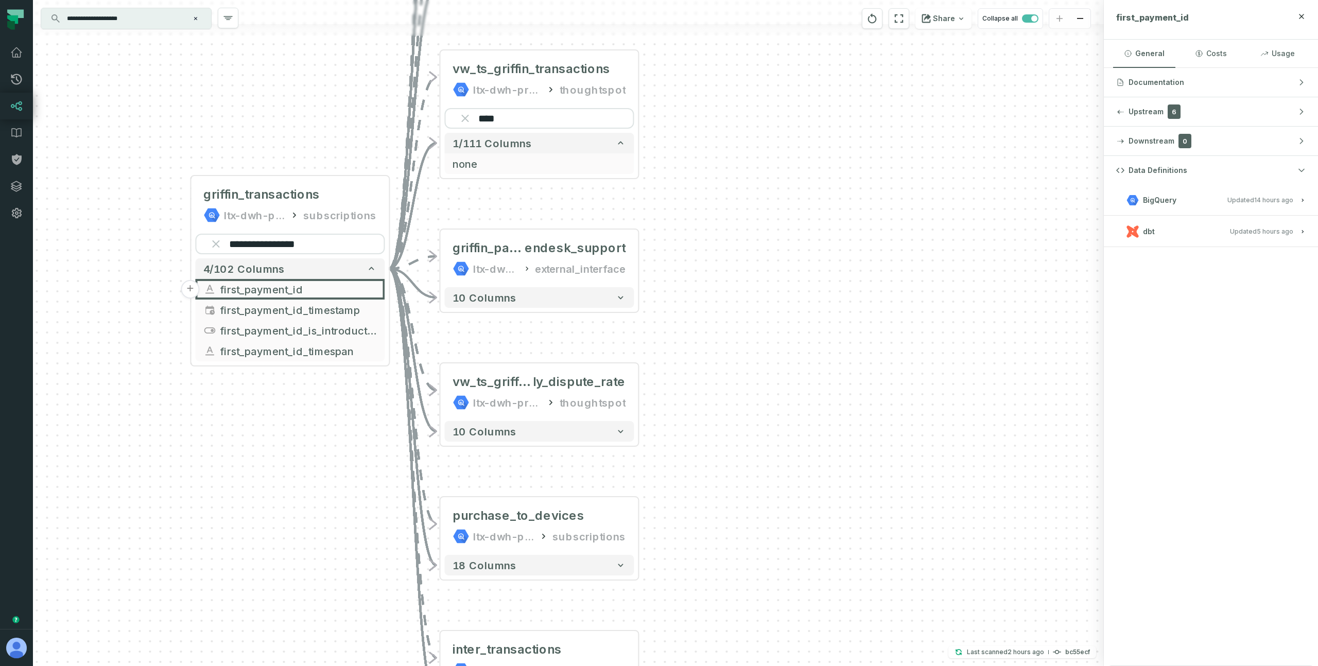
click at [1241, 200] on span "Updated [DATE] 1:03:36 AM" at bounding box center [1260, 200] width 66 height 8
click at [1258, 199] on relative-time "[DATE] 1:03:36 AM" at bounding box center [1273, 200] width 39 height 8
click at [1242, 228] on span "Updated [DATE] 10:05:15 AM" at bounding box center [1261, 232] width 63 height 8
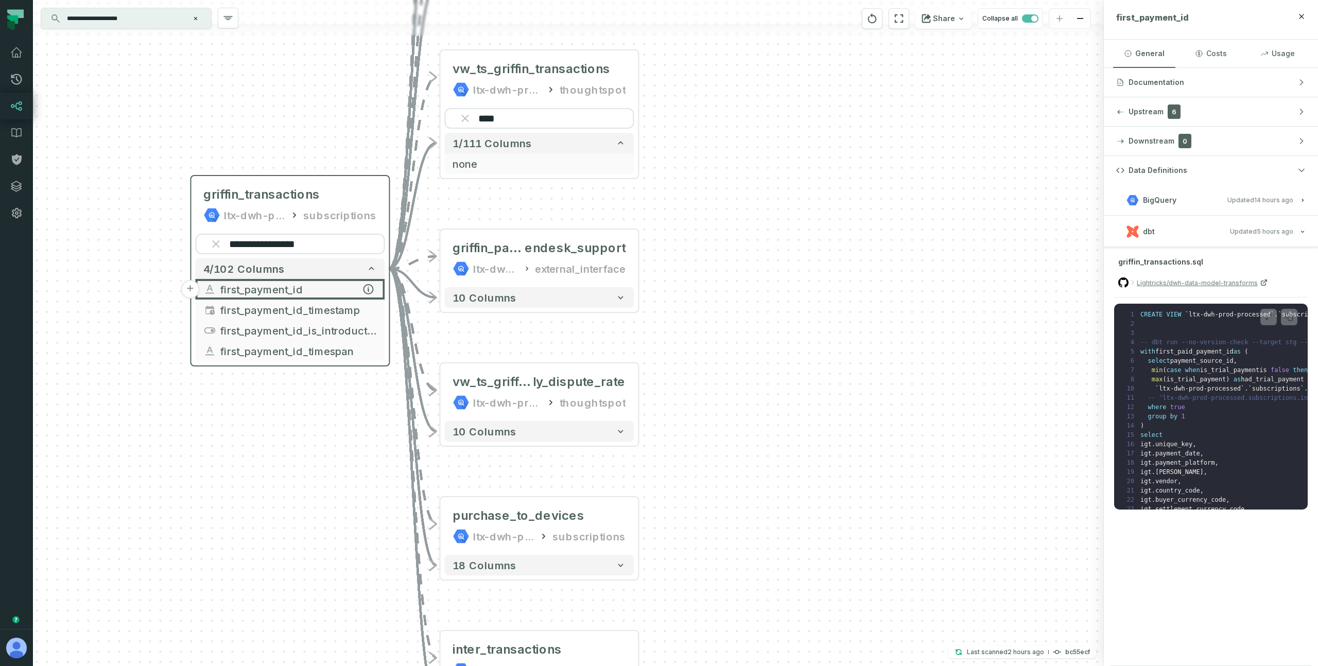
click at [329, 287] on span "first_payment_id" at bounding box center [298, 289] width 156 height 15
click at [513, 246] on span "griffin_payments_z" at bounding box center [488, 248] width 72 height 16
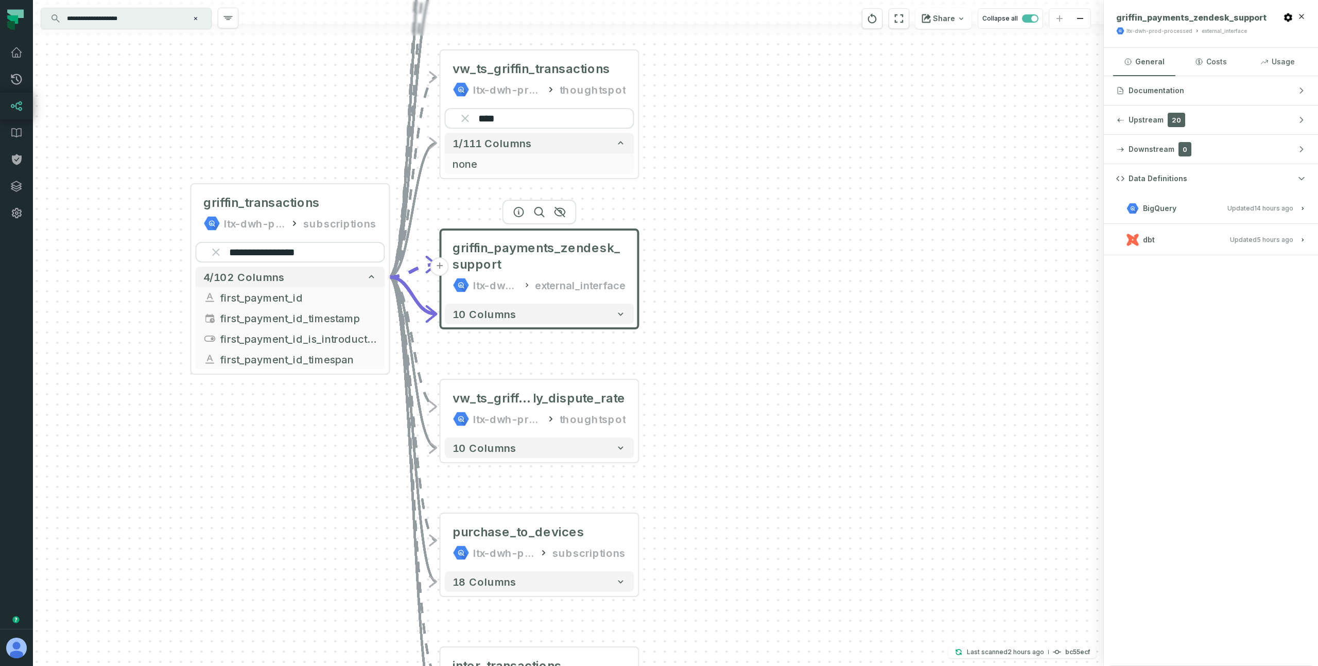
click at [1230, 206] on span "Updated [DATE] 1:03:36 AM" at bounding box center [1260, 208] width 66 height 8
click at [308, 292] on span "first_payment_id" at bounding box center [298, 297] width 156 height 15
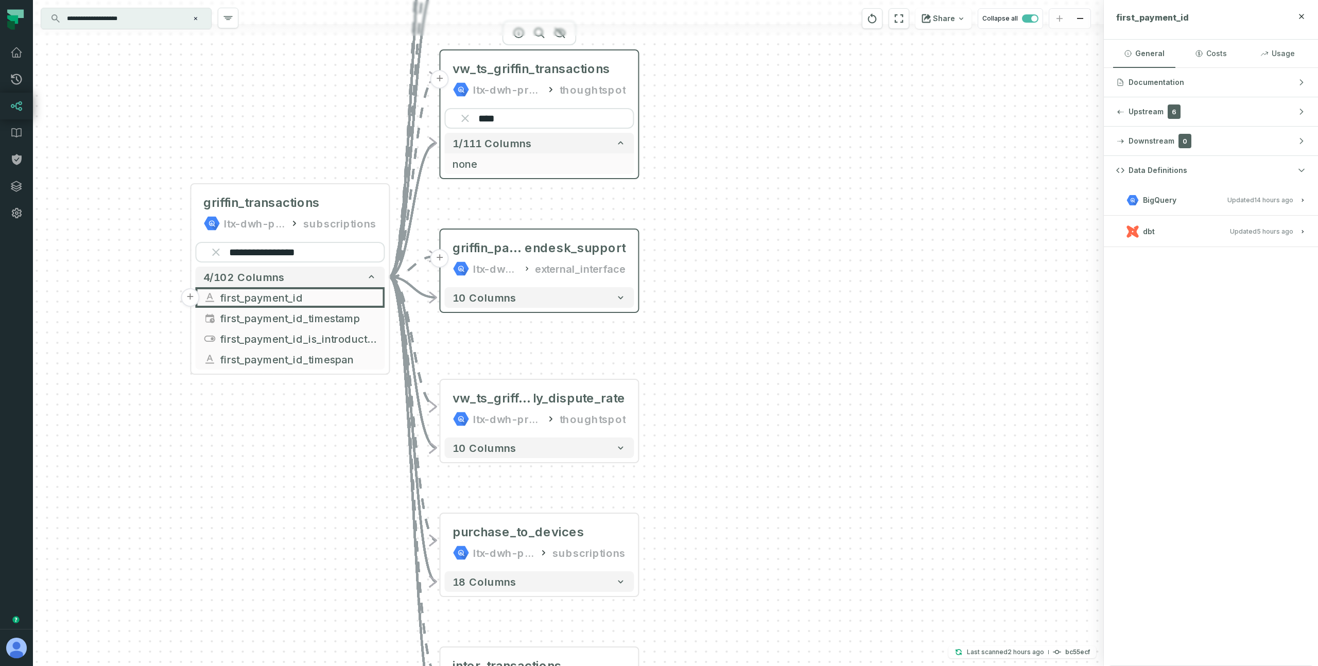
click at [549, 78] on div "vw_ts_griffin_transactions ltx-dwh-prod-processed thoughtspot" at bounding box center [538, 79] width 189 height 49
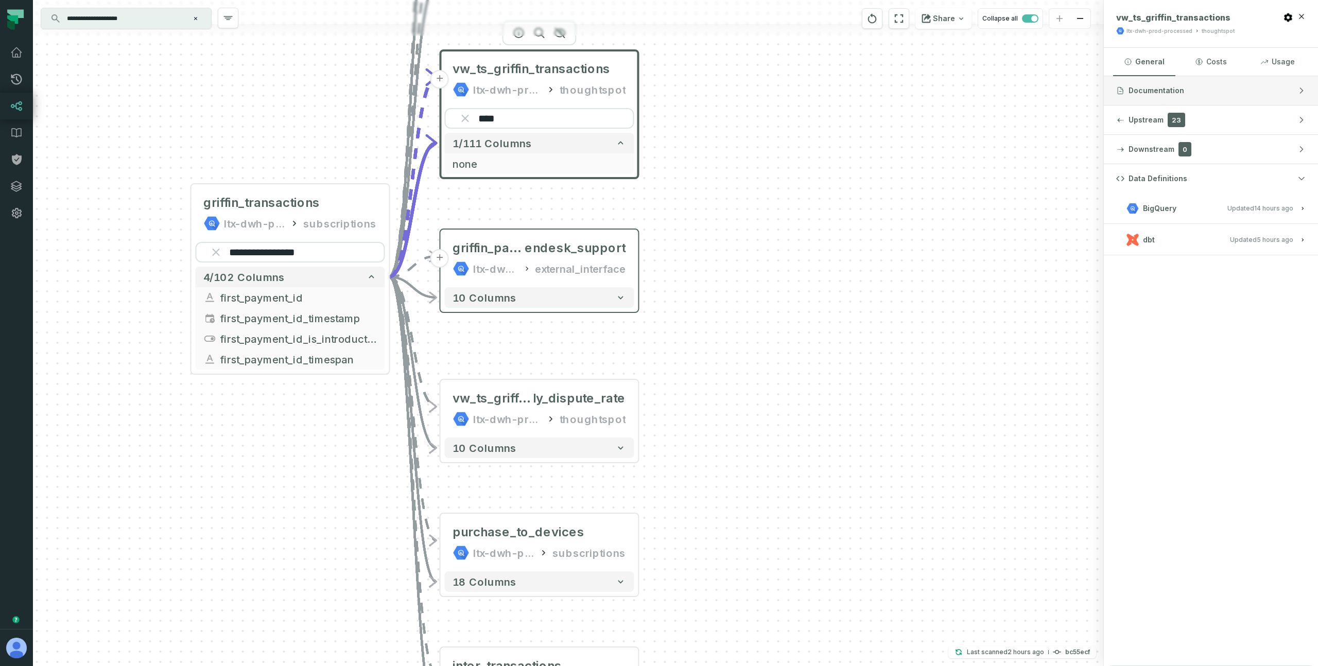
click at [1168, 89] on span "Documentation" at bounding box center [1156, 90] width 56 height 10
